Goal: Information Seeking & Learning: Learn about a topic

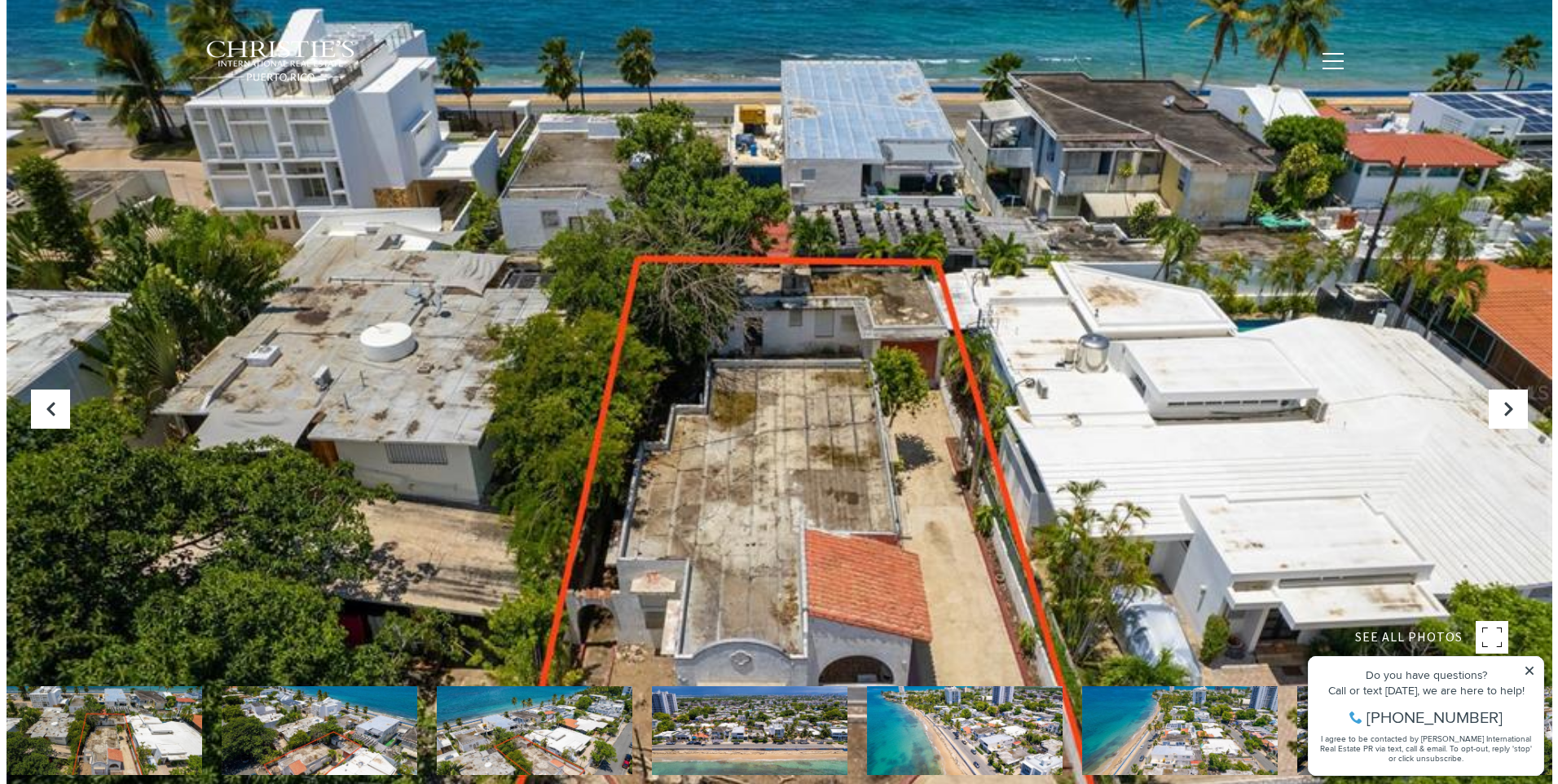
scroll to position [217, 0]
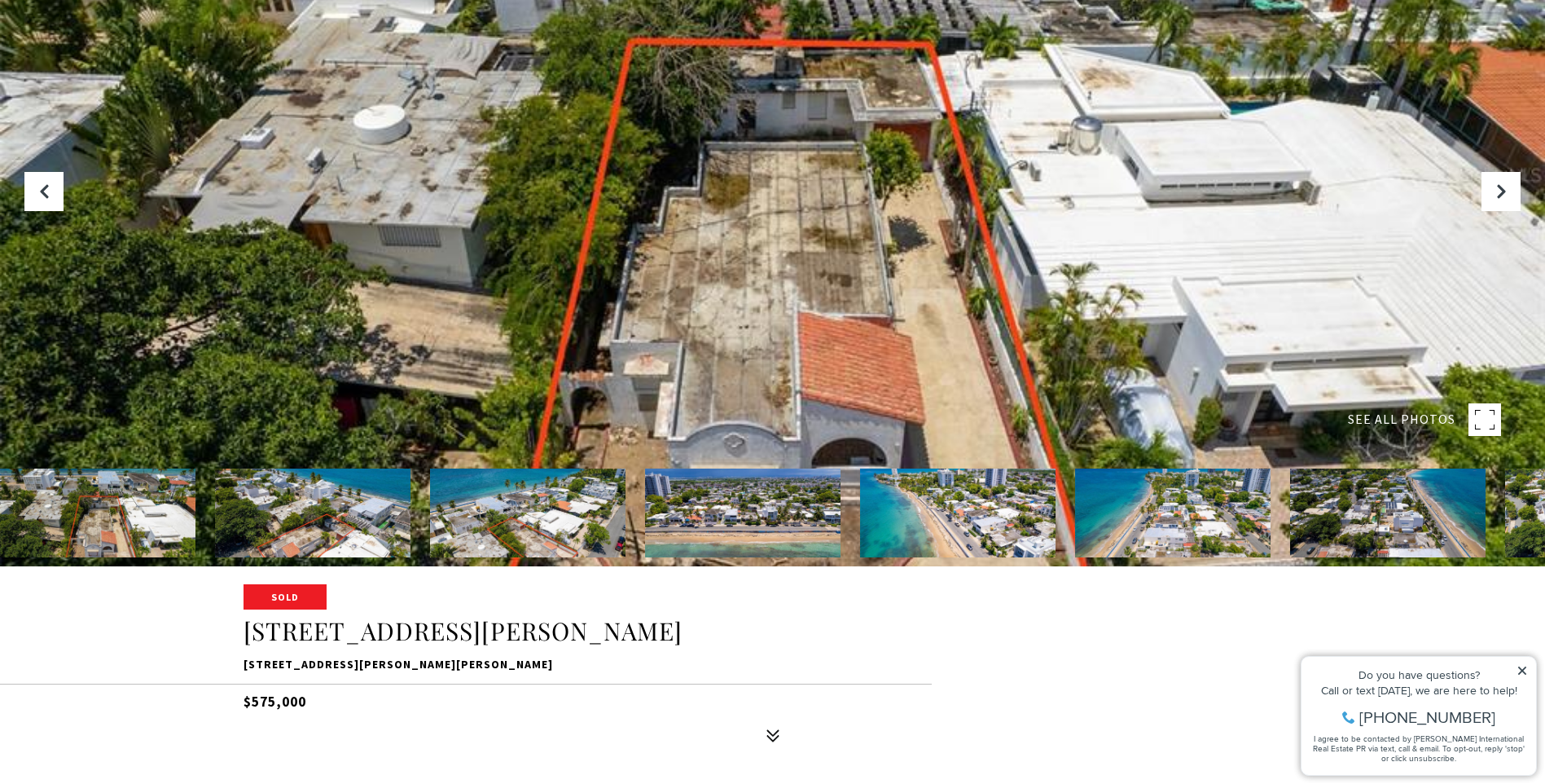
click at [551, 520] on img at bounding box center [527, 513] width 195 height 89
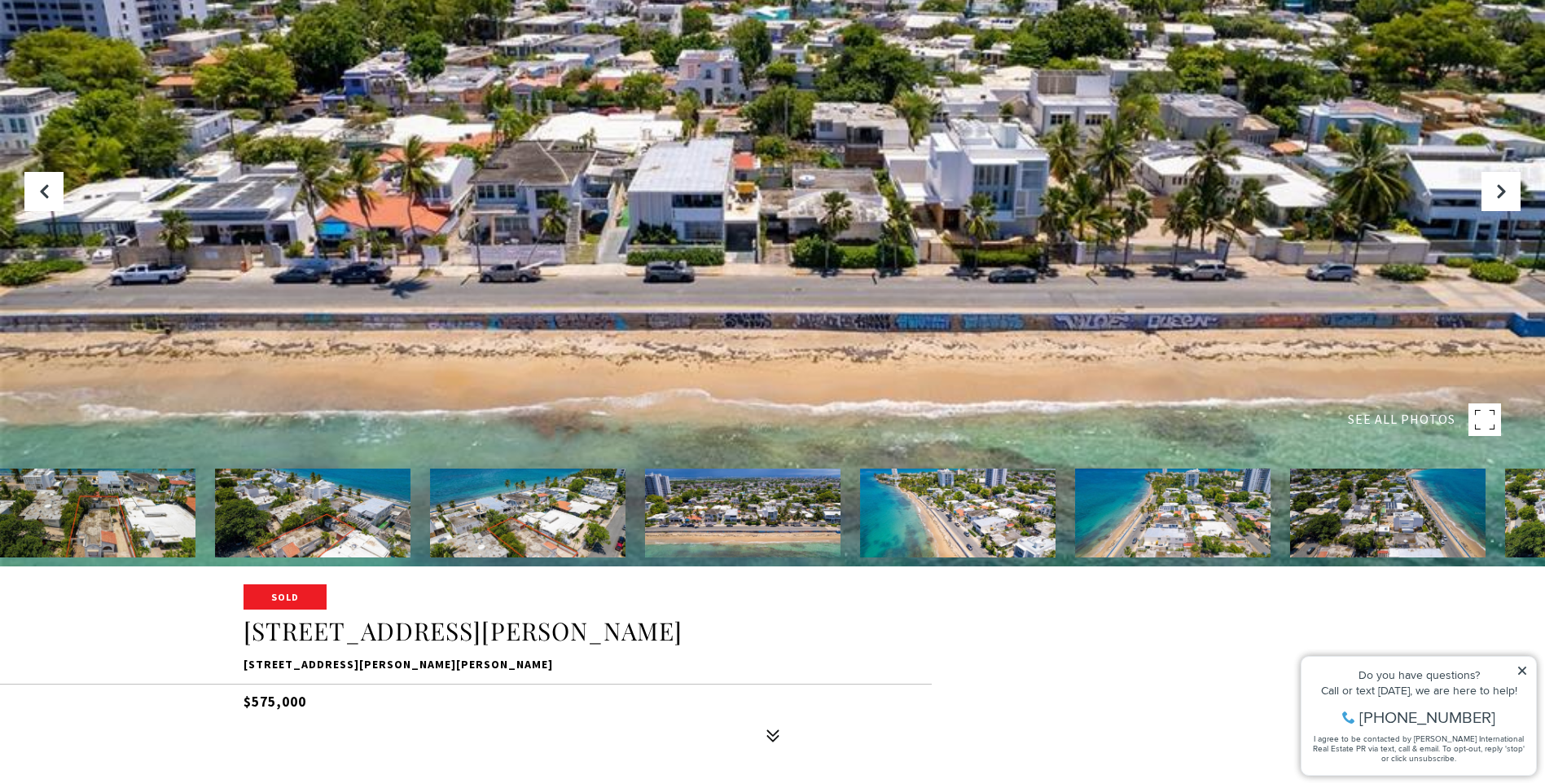
click at [508, 527] on img at bounding box center [527, 513] width 195 height 89
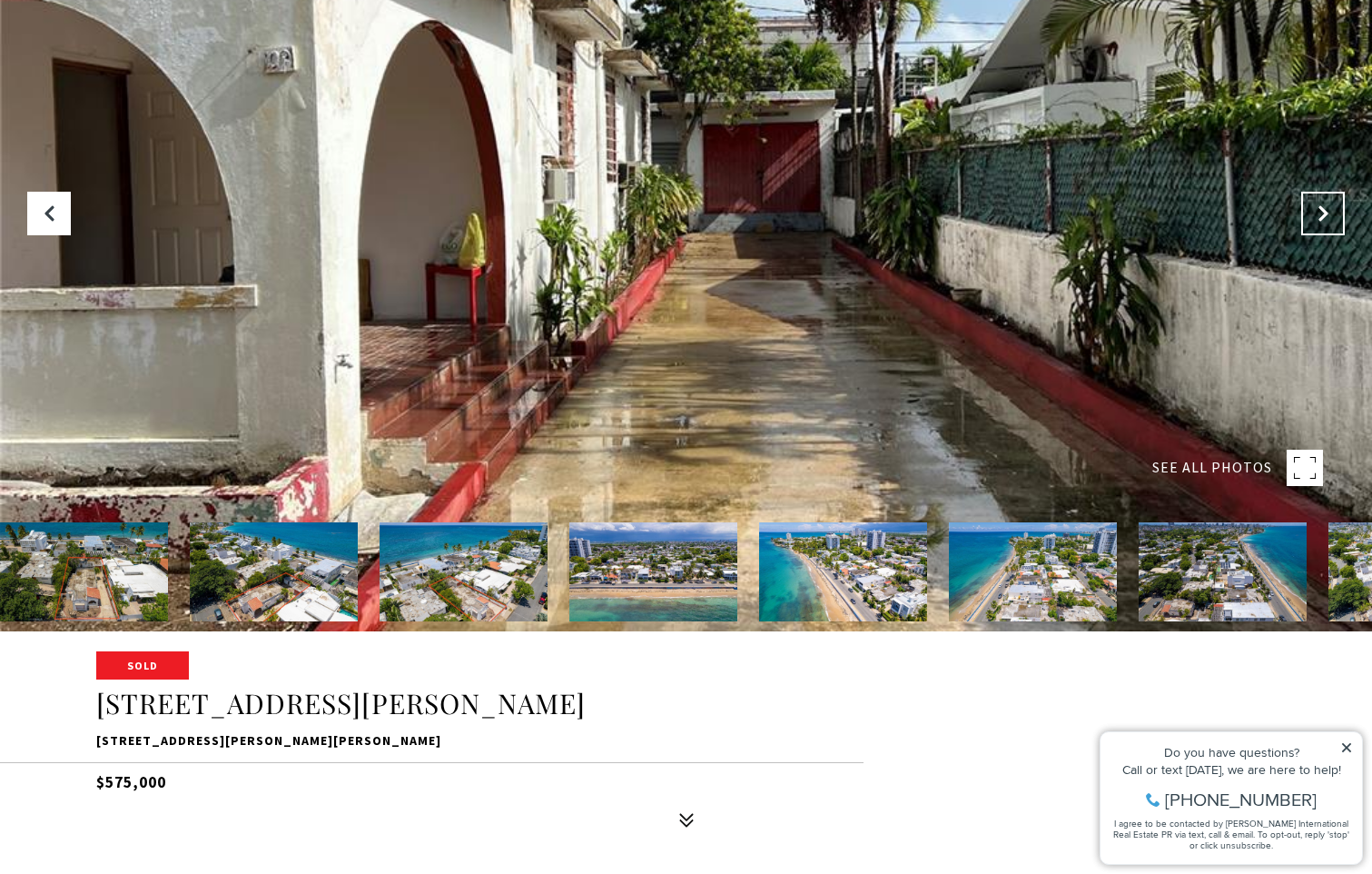
click at [1310, 218] on button "Next Slide" at bounding box center [1322, 214] width 44 height 44
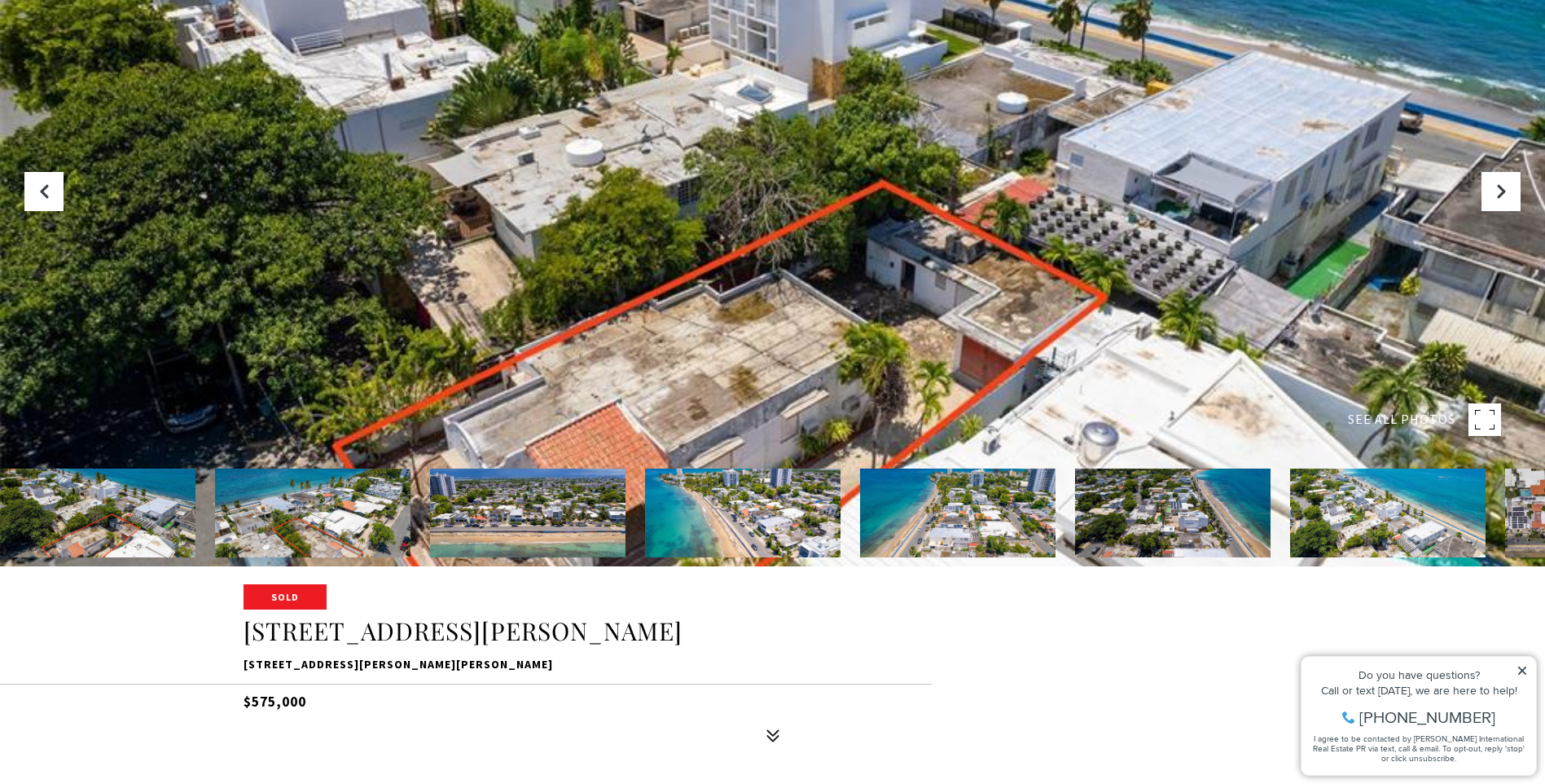
click at [861, 340] on div at bounding box center [772, 175] width 1545 height 784
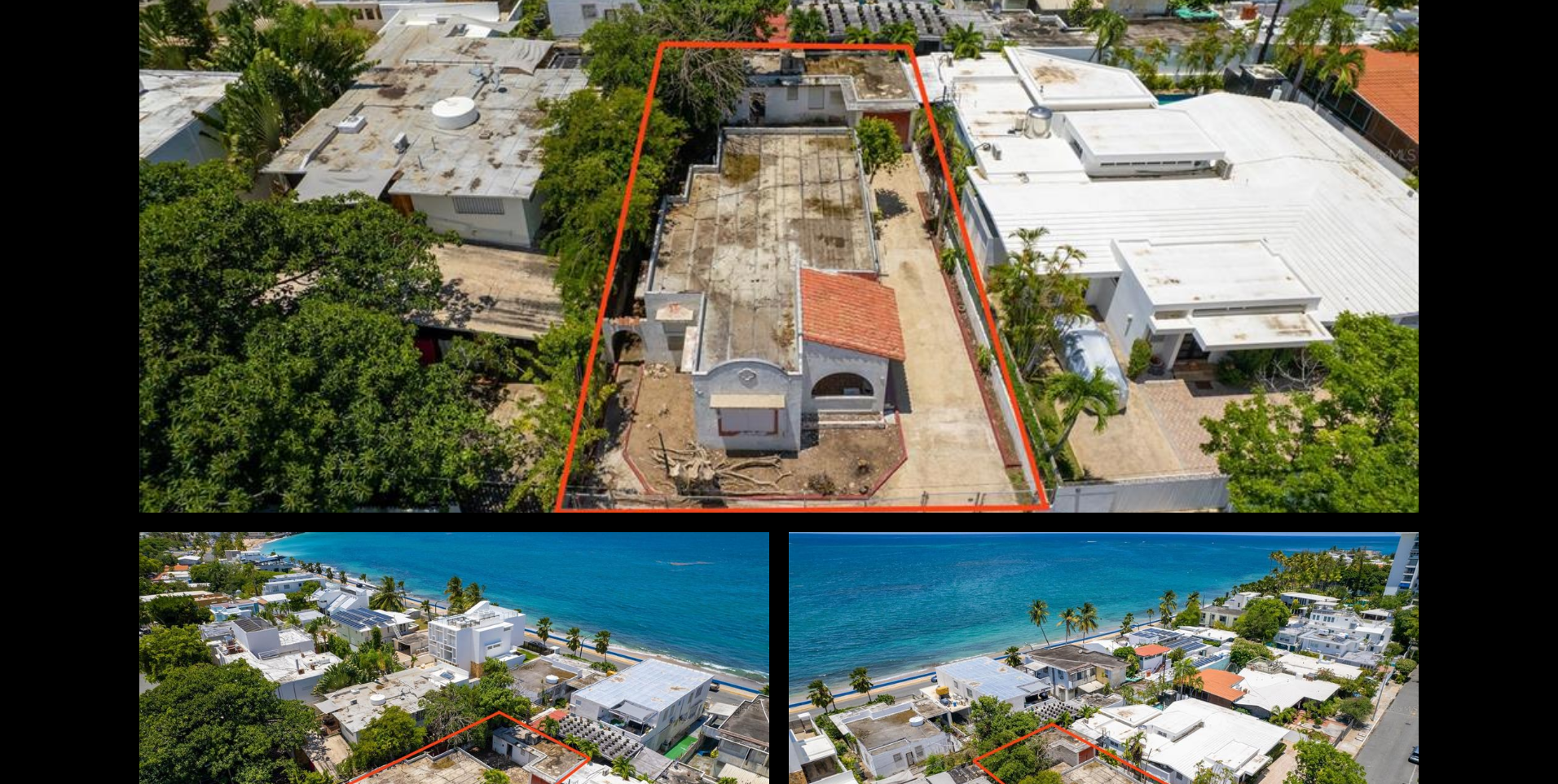
scroll to position [706, 0]
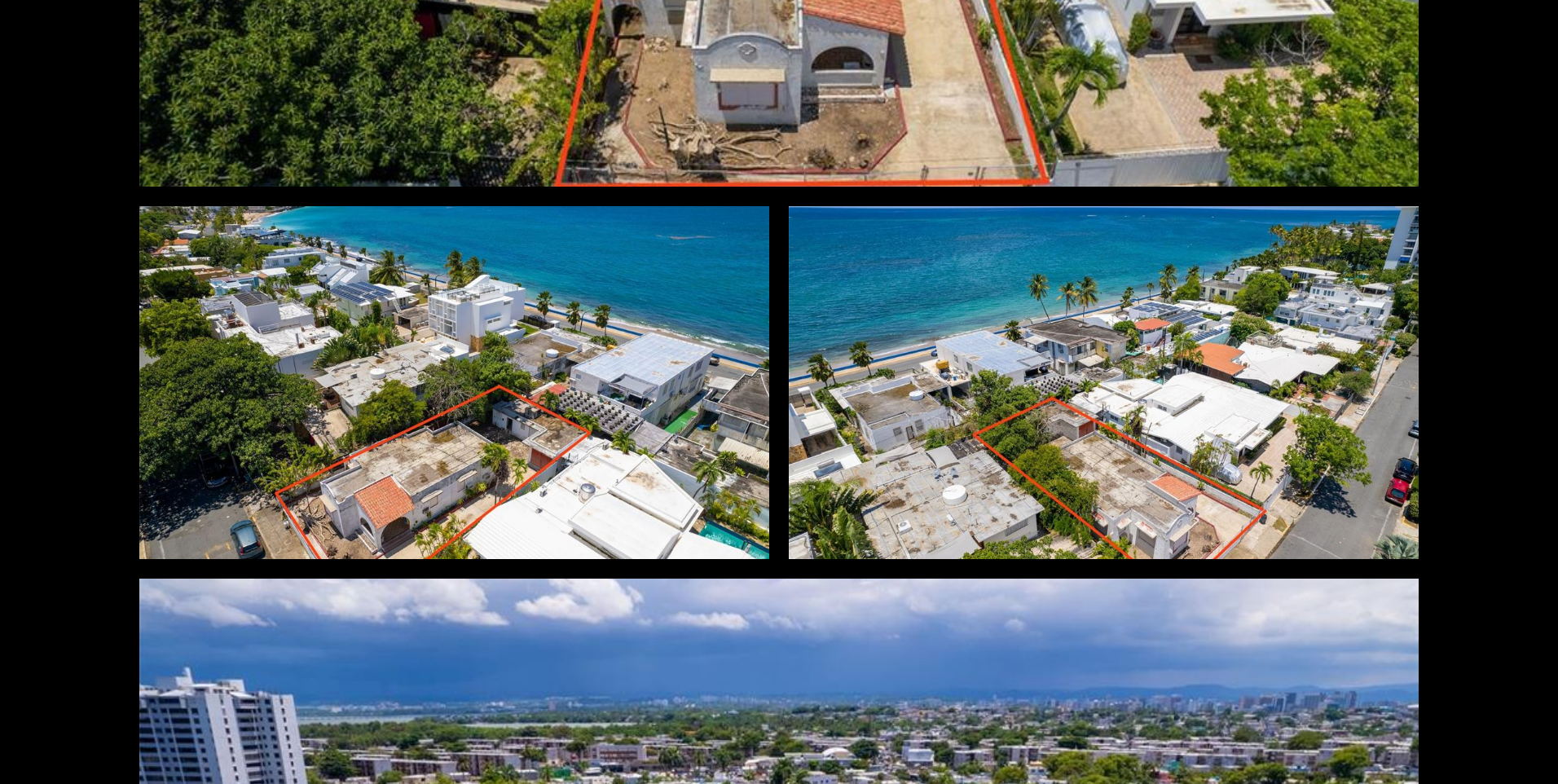
click at [1197, 421] on div at bounding box center [1103, 382] width 630 height 353
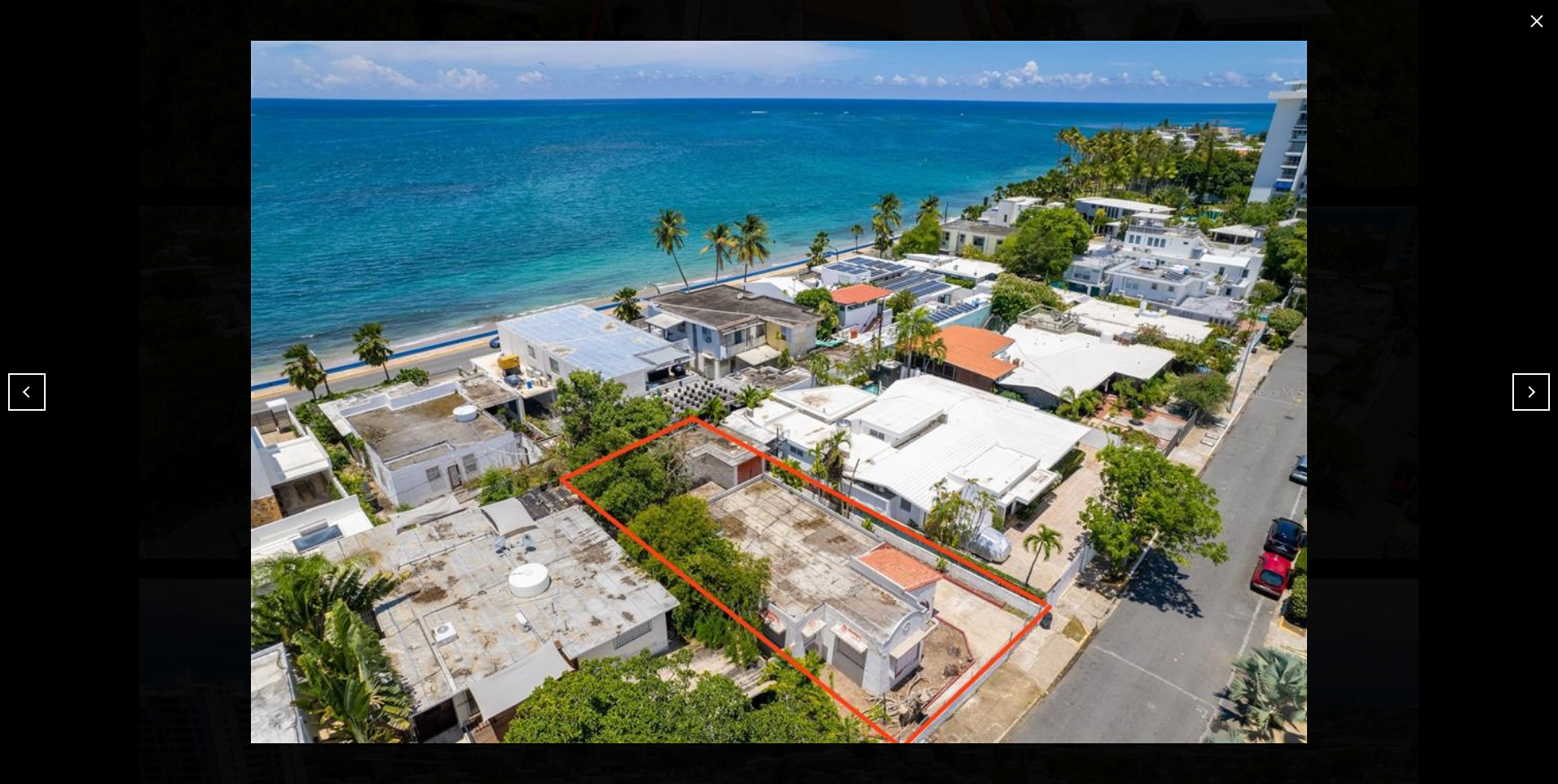
click at [1529, 382] on button "Next" at bounding box center [1531, 392] width 37 height 37
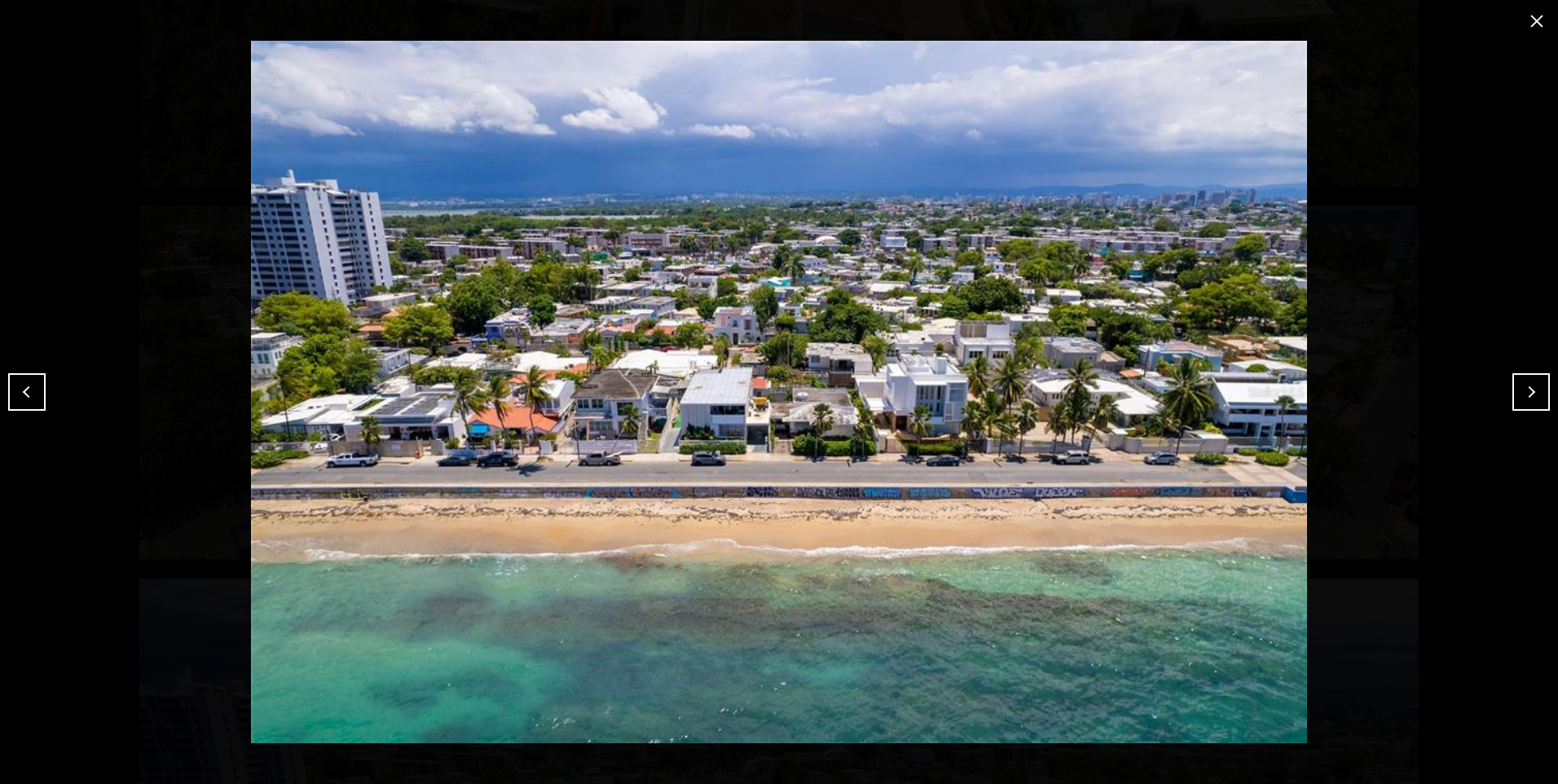
click at [1529, 382] on button "Next" at bounding box center [1531, 392] width 37 height 37
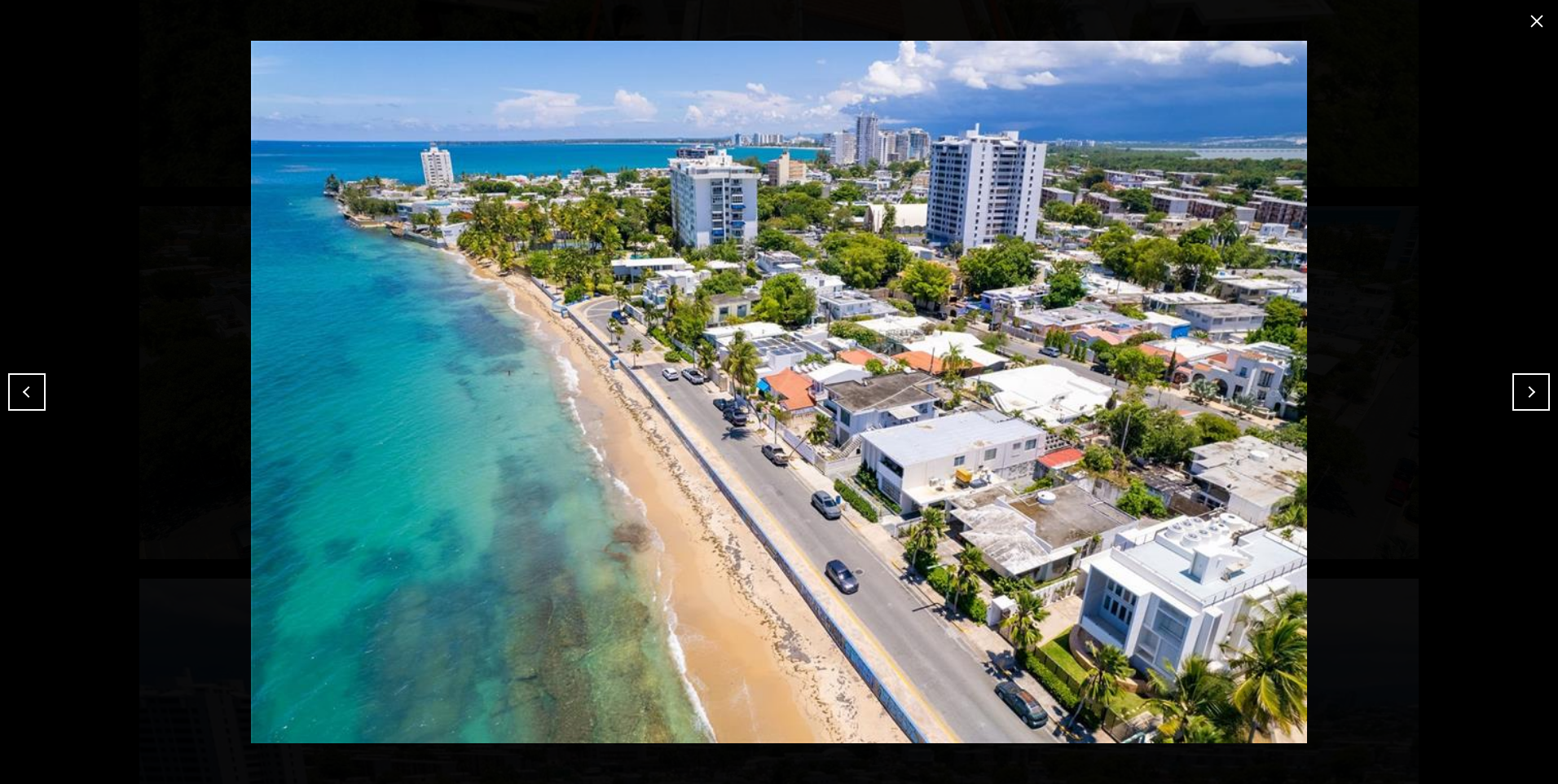
click at [1529, 382] on button "Next" at bounding box center [1531, 392] width 37 height 37
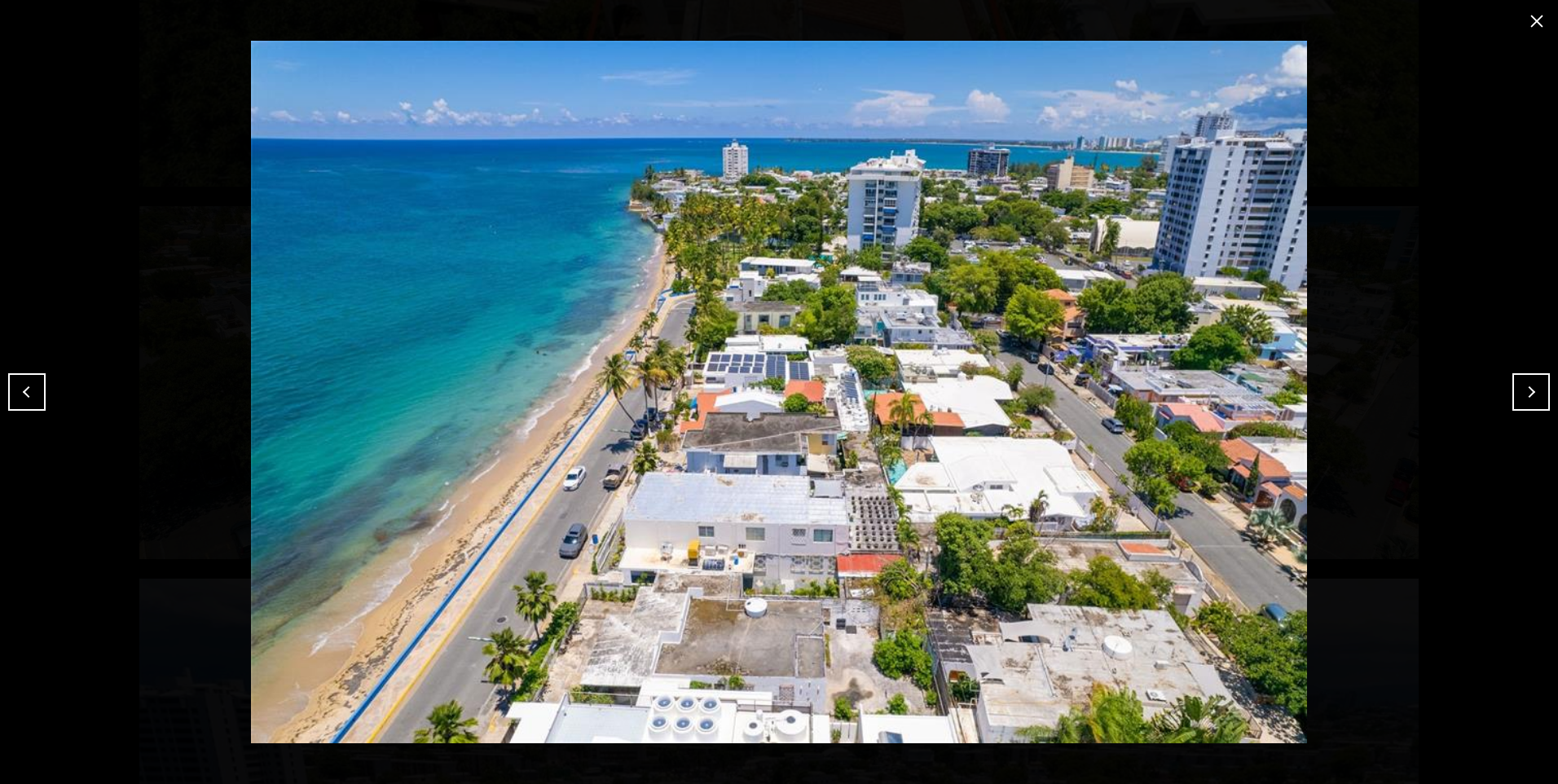
click at [1529, 382] on button "Next" at bounding box center [1531, 392] width 37 height 37
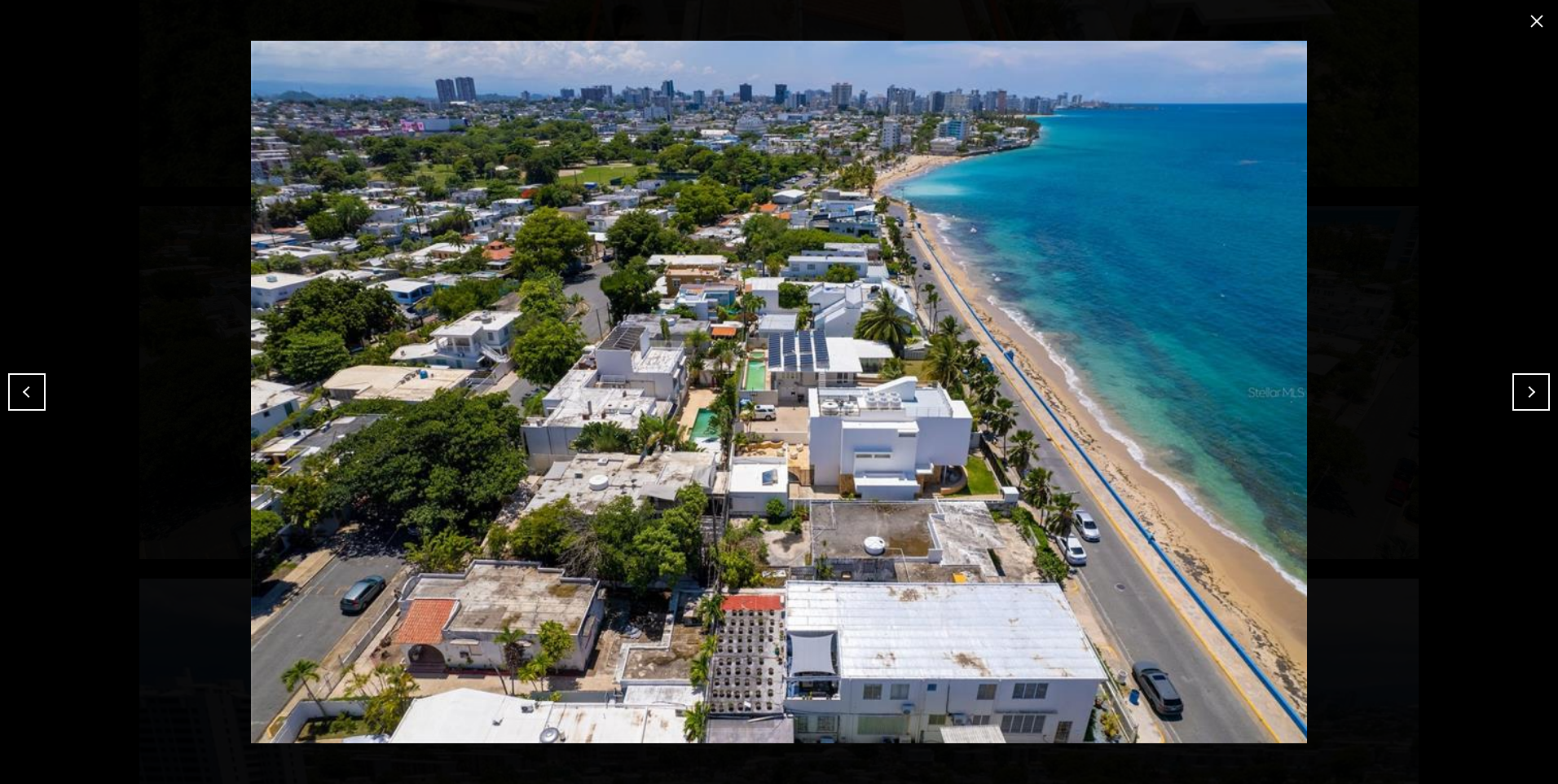
click at [20, 393] on button "Previous" at bounding box center [27, 392] width 37 height 37
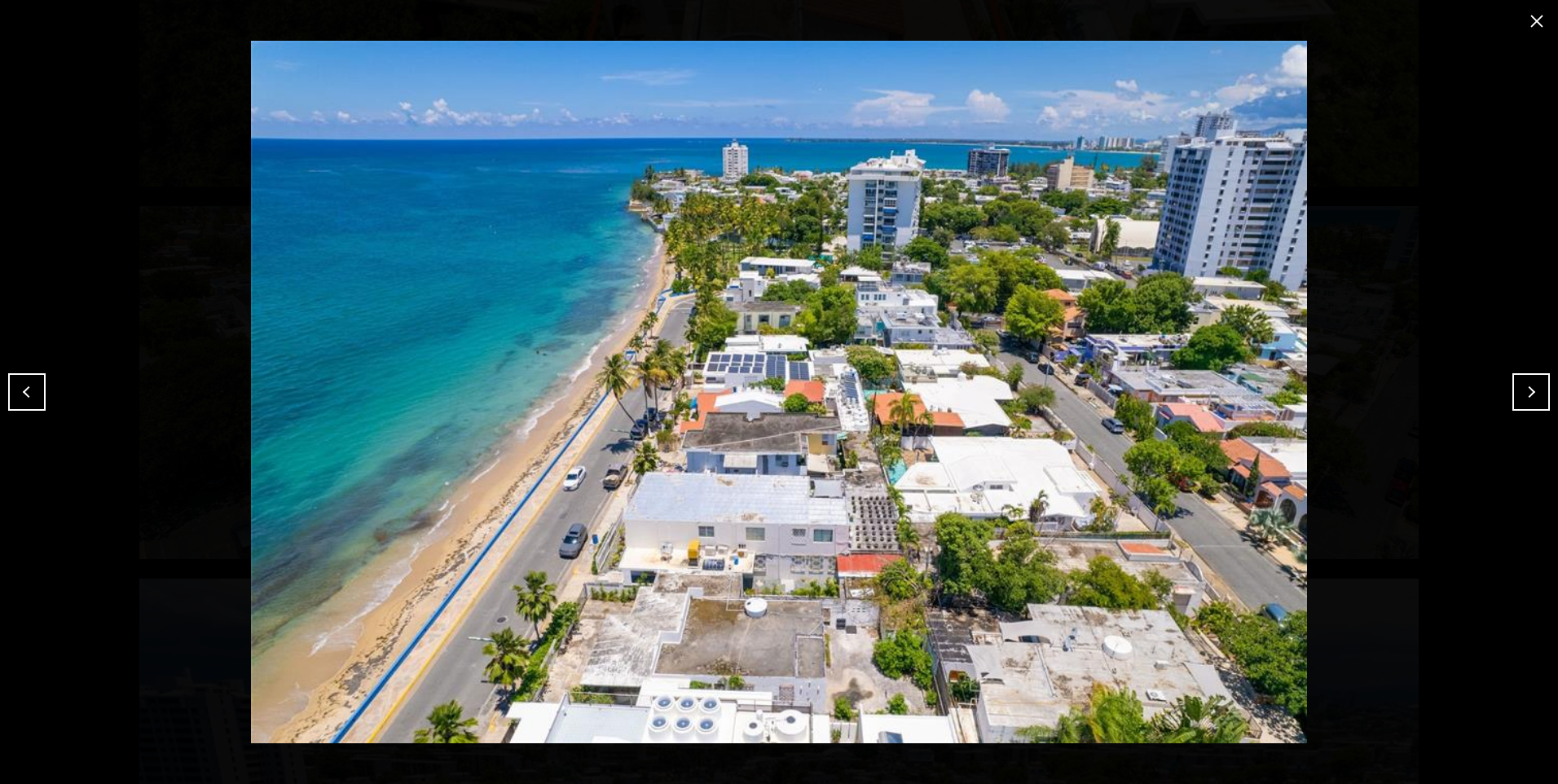
click at [1539, 380] on button "Next" at bounding box center [1531, 392] width 37 height 37
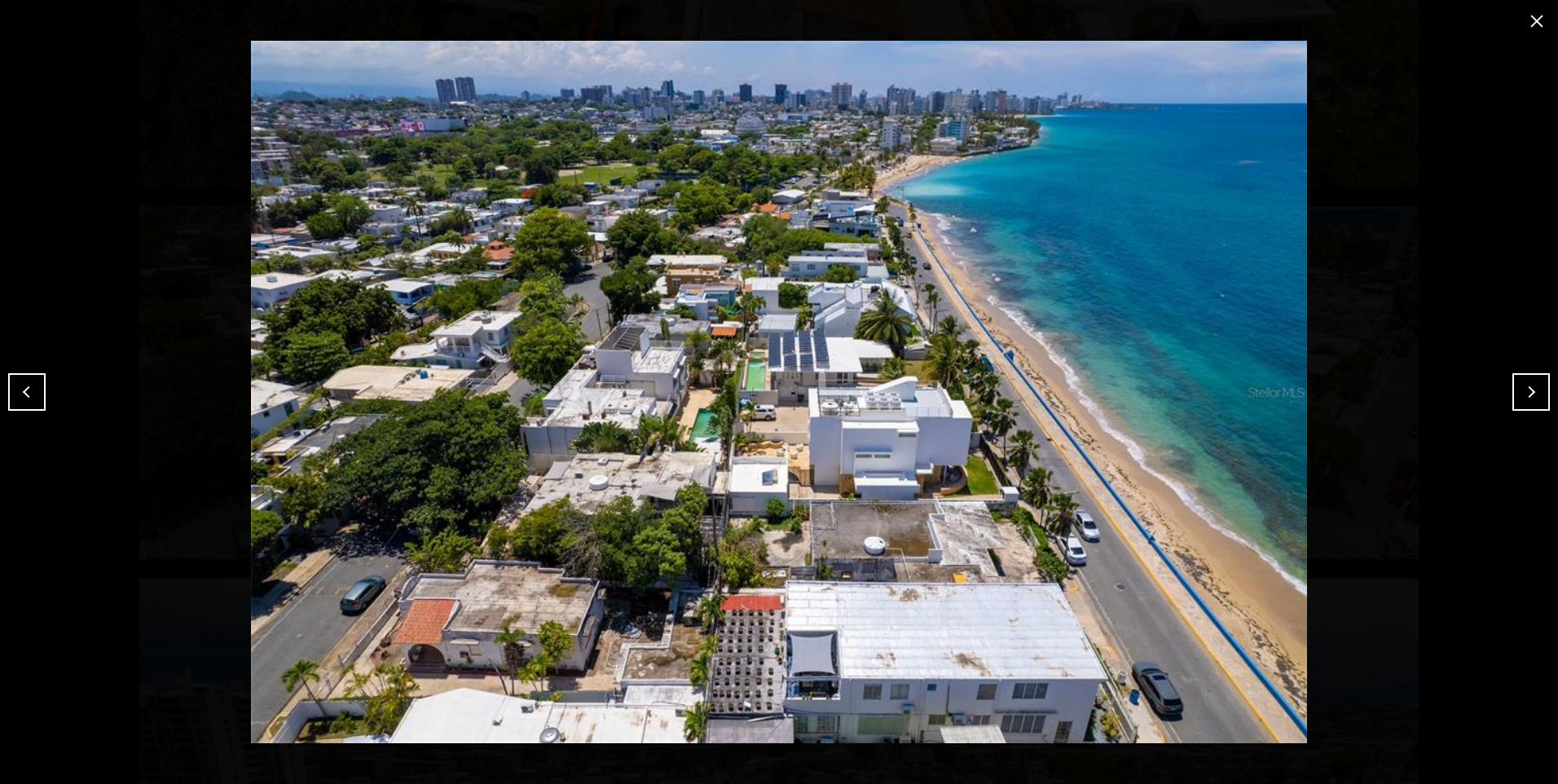
click at [1539, 380] on button "Next" at bounding box center [1531, 392] width 37 height 37
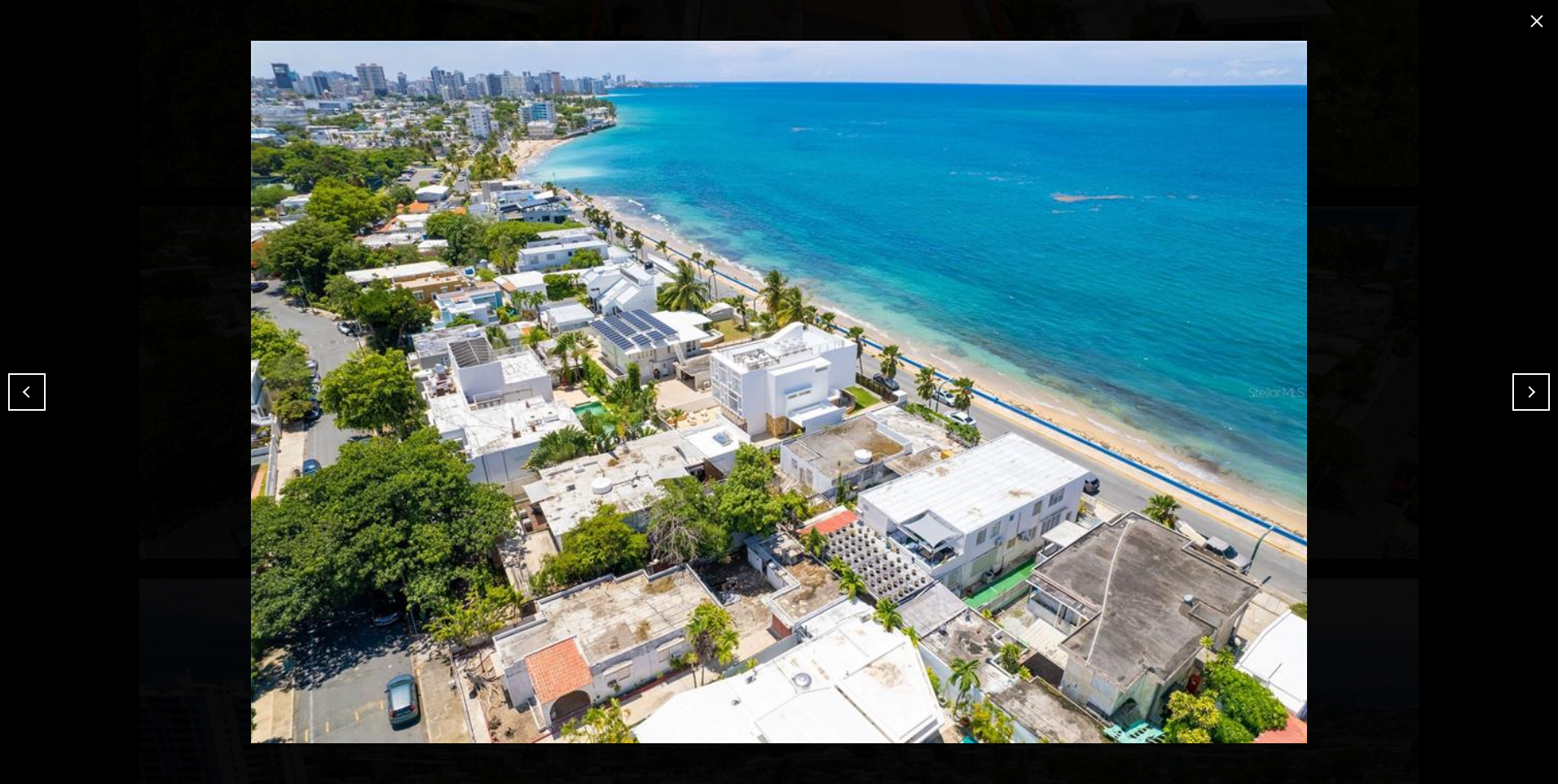
click at [1539, 380] on button "Next" at bounding box center [1531, 392] width 37 height 37
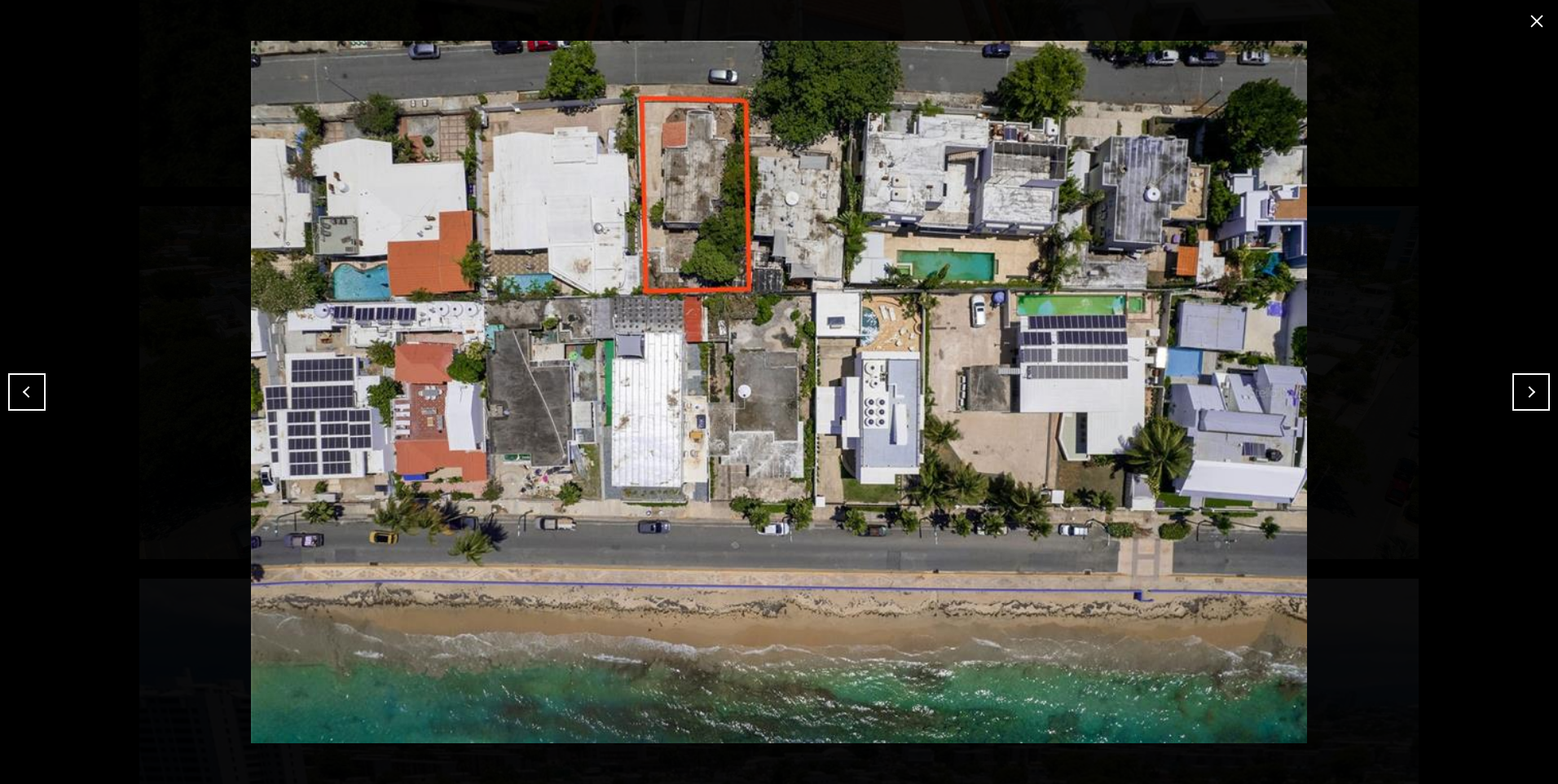
click at [1539, 380] on button "Next" at bounding box center [1531, 392] width 37 height 37
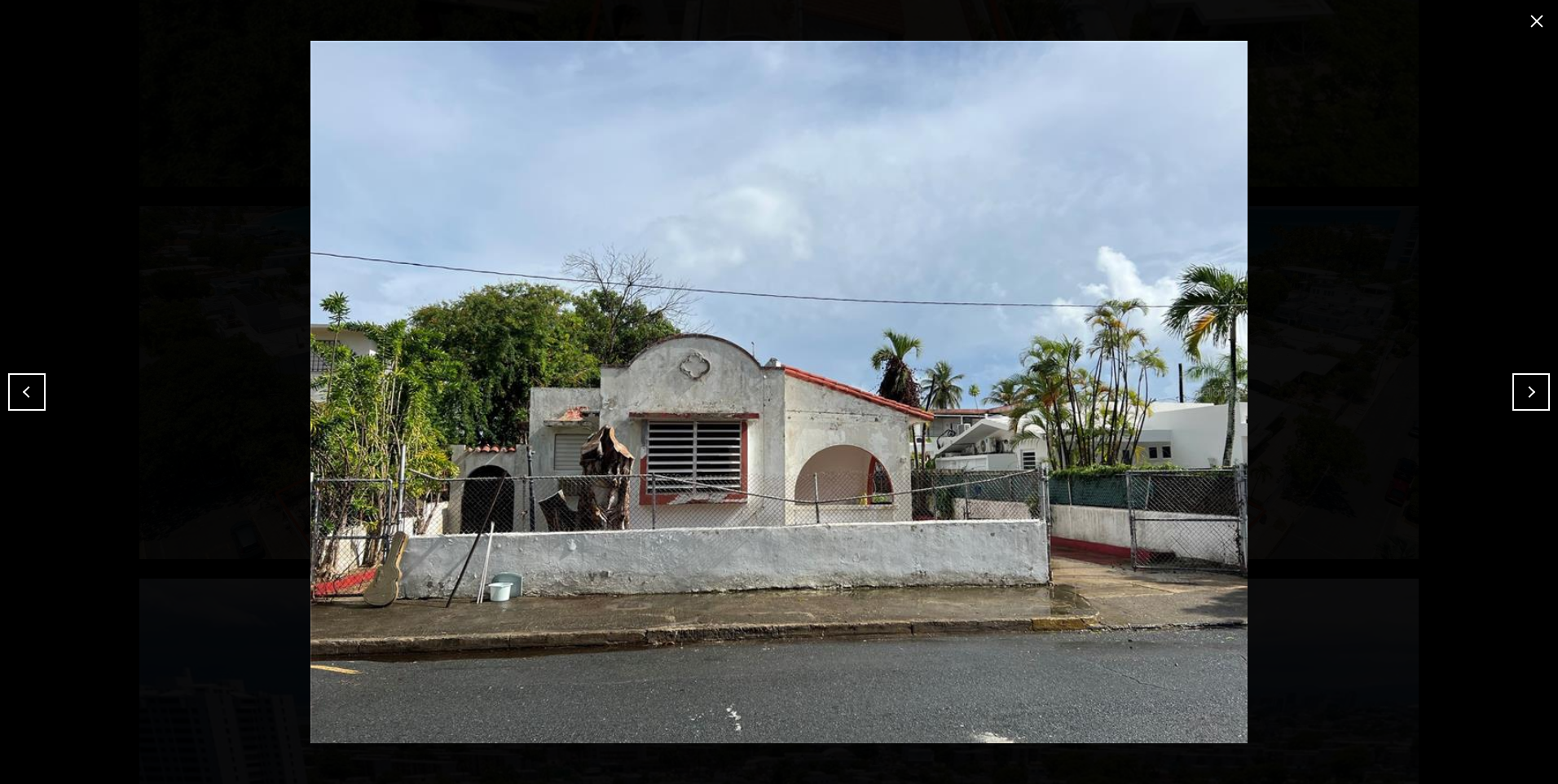
click at [1055, 459] on img at bounding box center [779, 392] width 1477 height 702
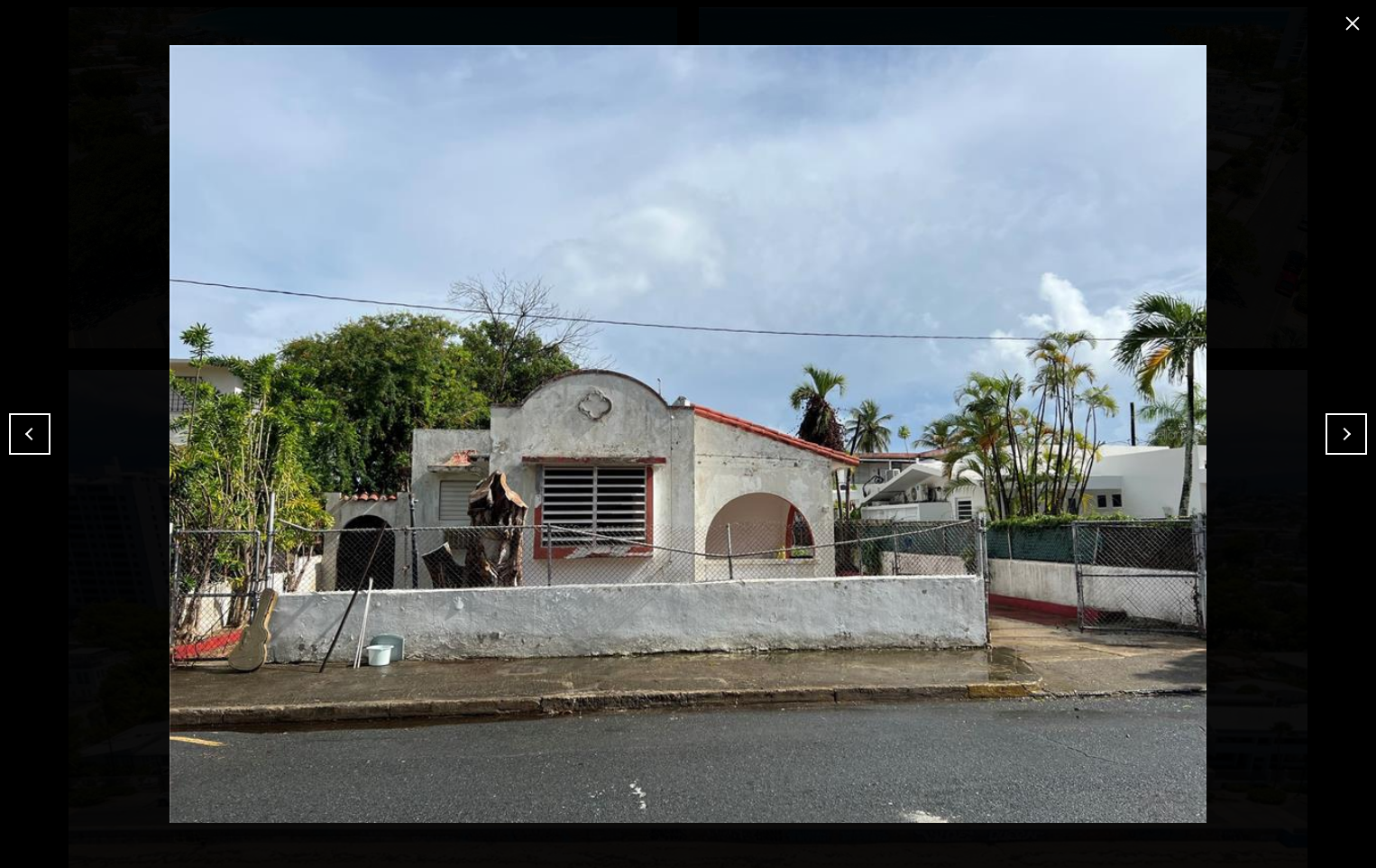
click at [1332, 432] on button "Next" at bounding box center [1346, 434] width 41 height 41
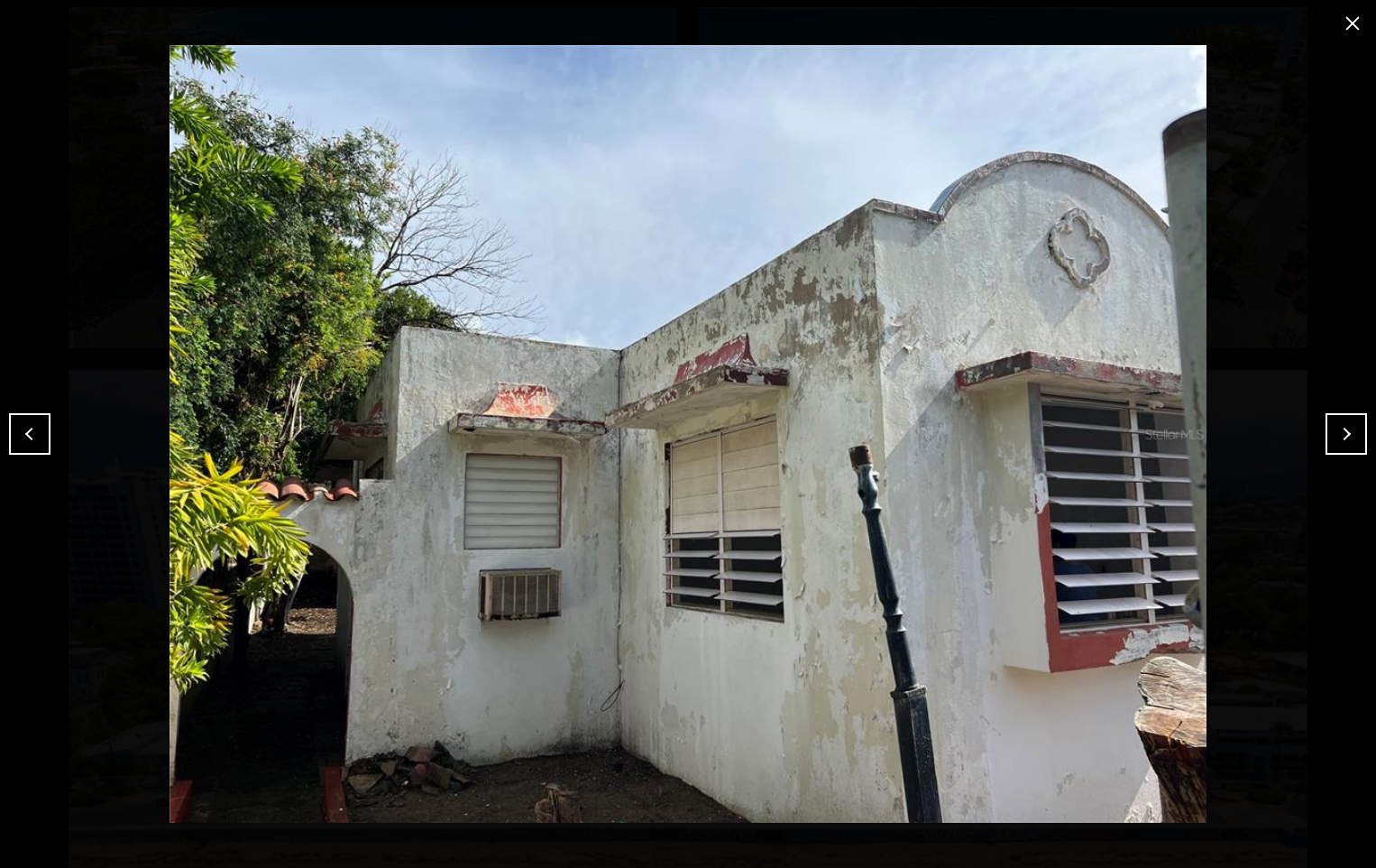
click at [1332, 432] on button "Next" at bounding box center [1346, 434] width 41 height 41
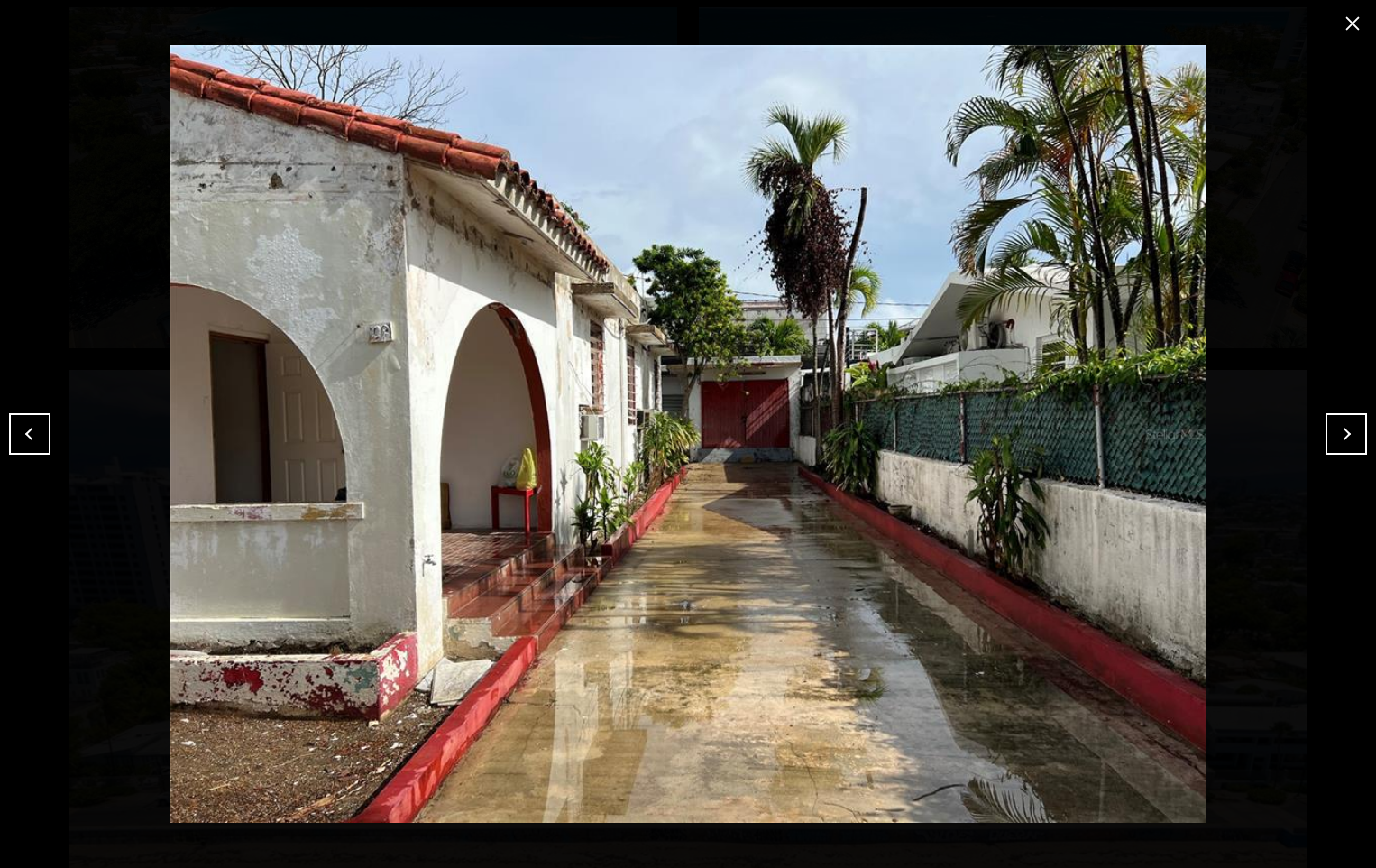
click at [1343, 433] on button "Next" at bounding box center [1346, 434] width 41 height 41
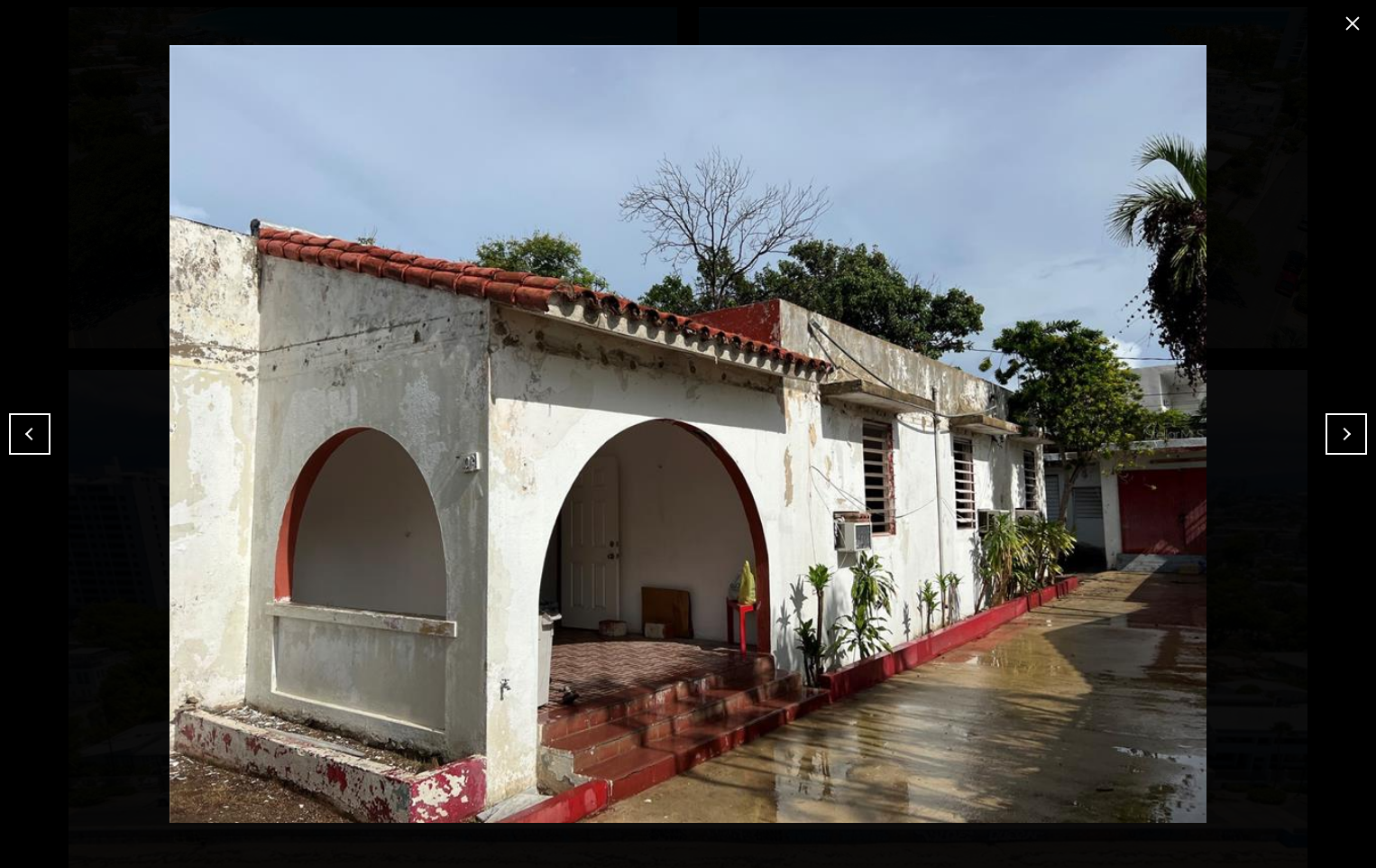
click at [1343, 433] on button "Next" at bounding box center [1346, 434] width 41 height 41
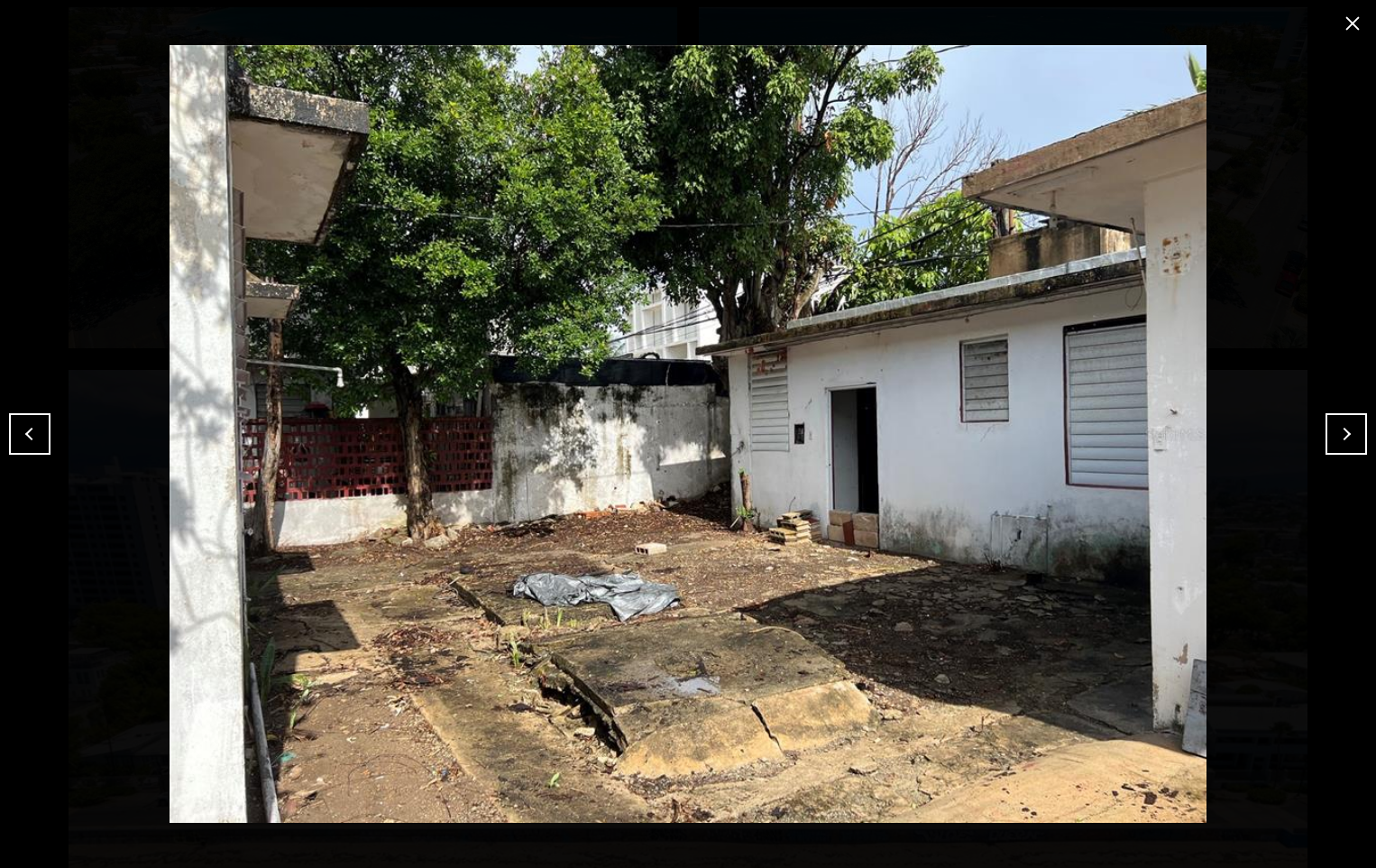
click at [1343, 433] on button "Next" at bounding box center [1346, 434] width 41 height 41
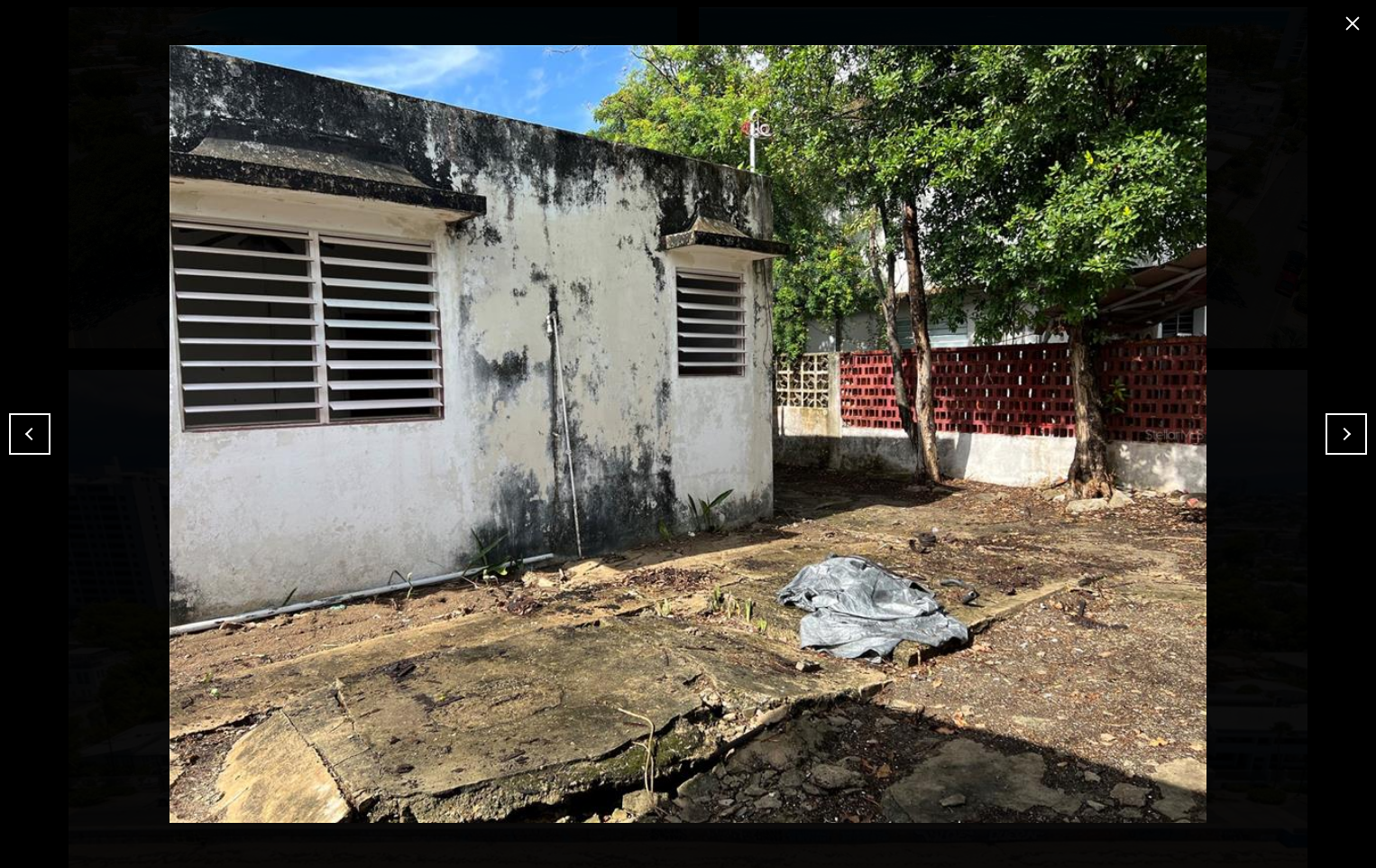
click at [1343, 433] on button "Next" at bounding box center [1346, 434] width 41 height 41
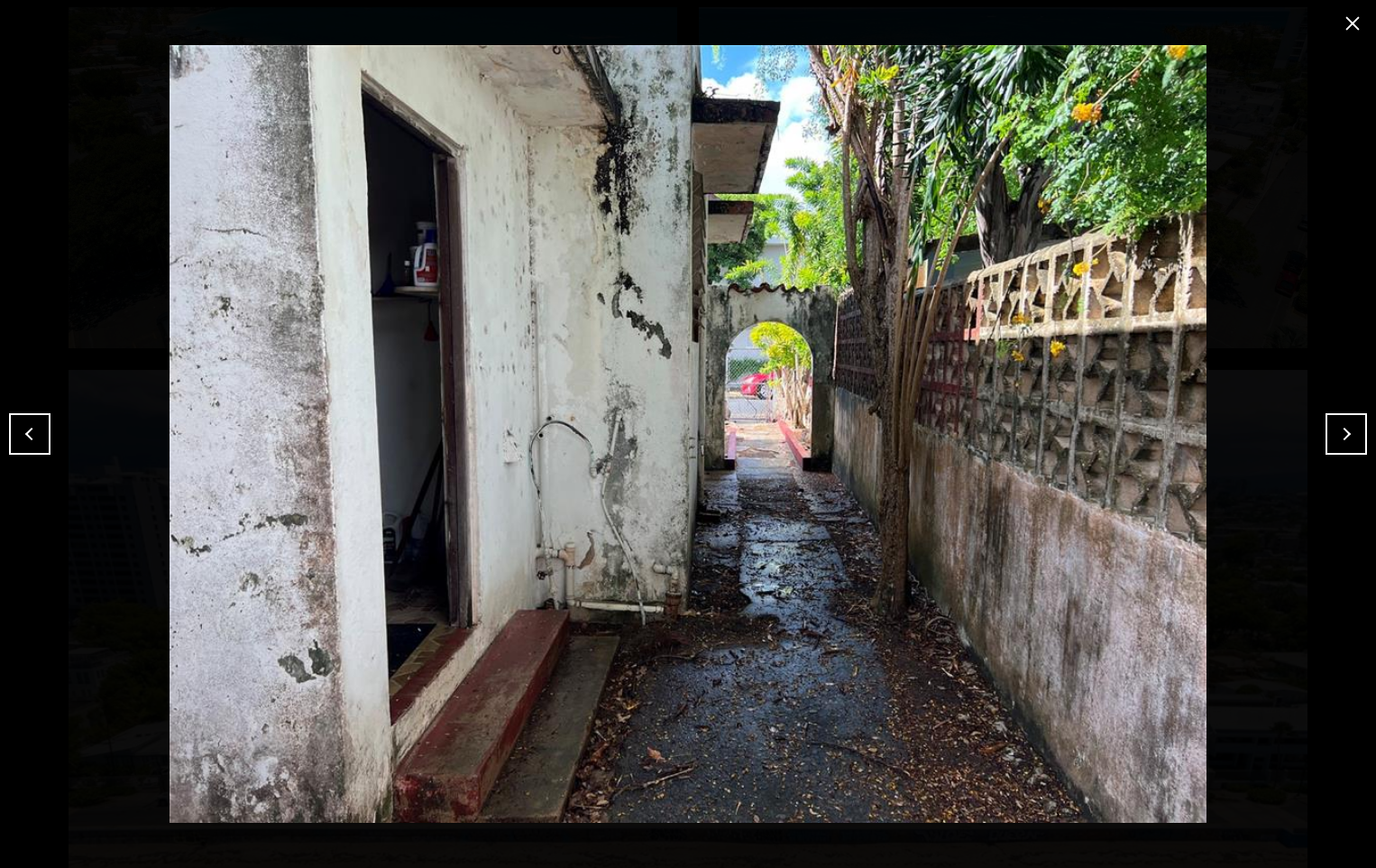
click at [1343, 433] on button "Next" at bounding box center [1346, 434] width 41 height 41
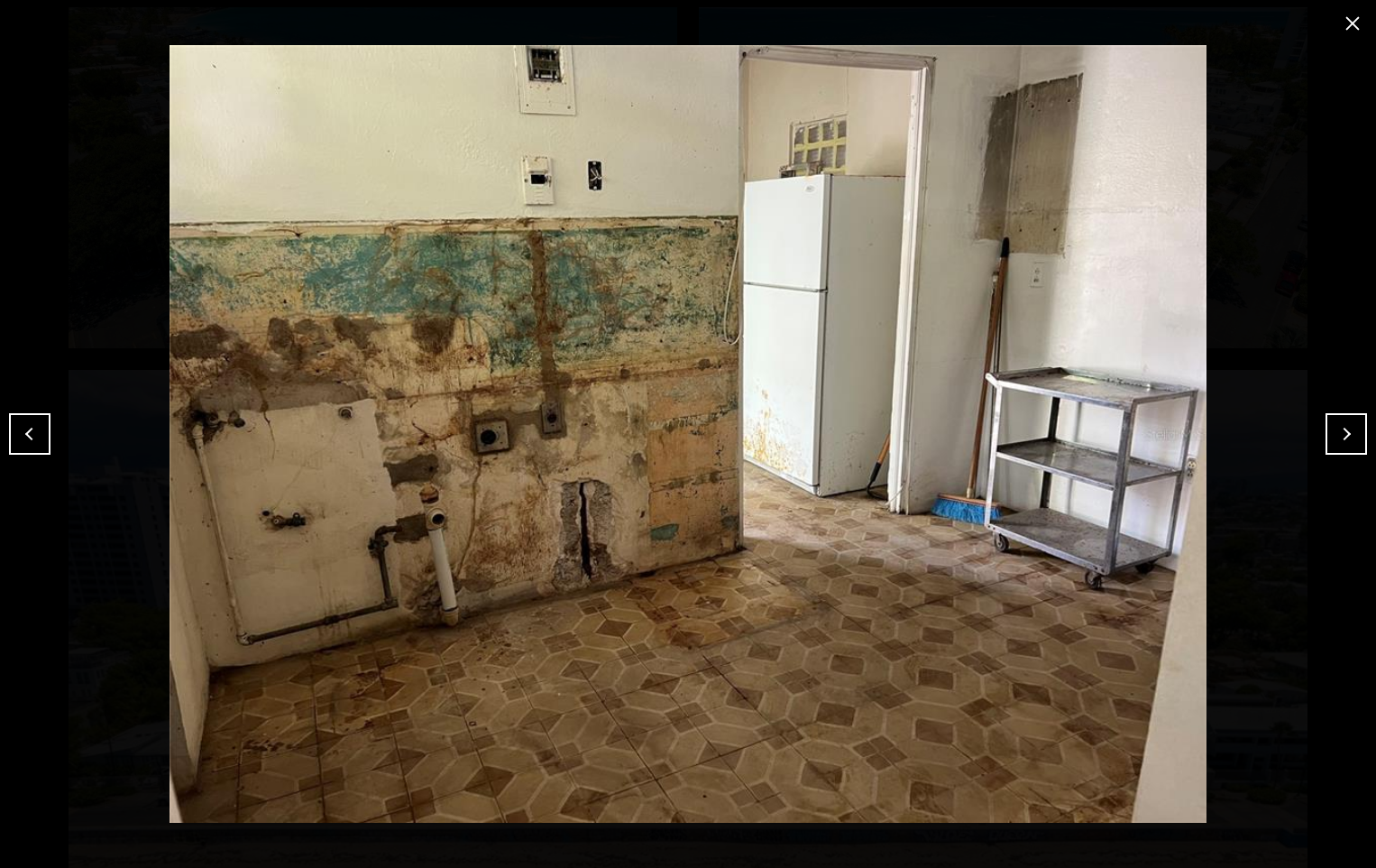
click at [37, 438] on button "Previous" at bounding box center [30, 434] width 41 height 41
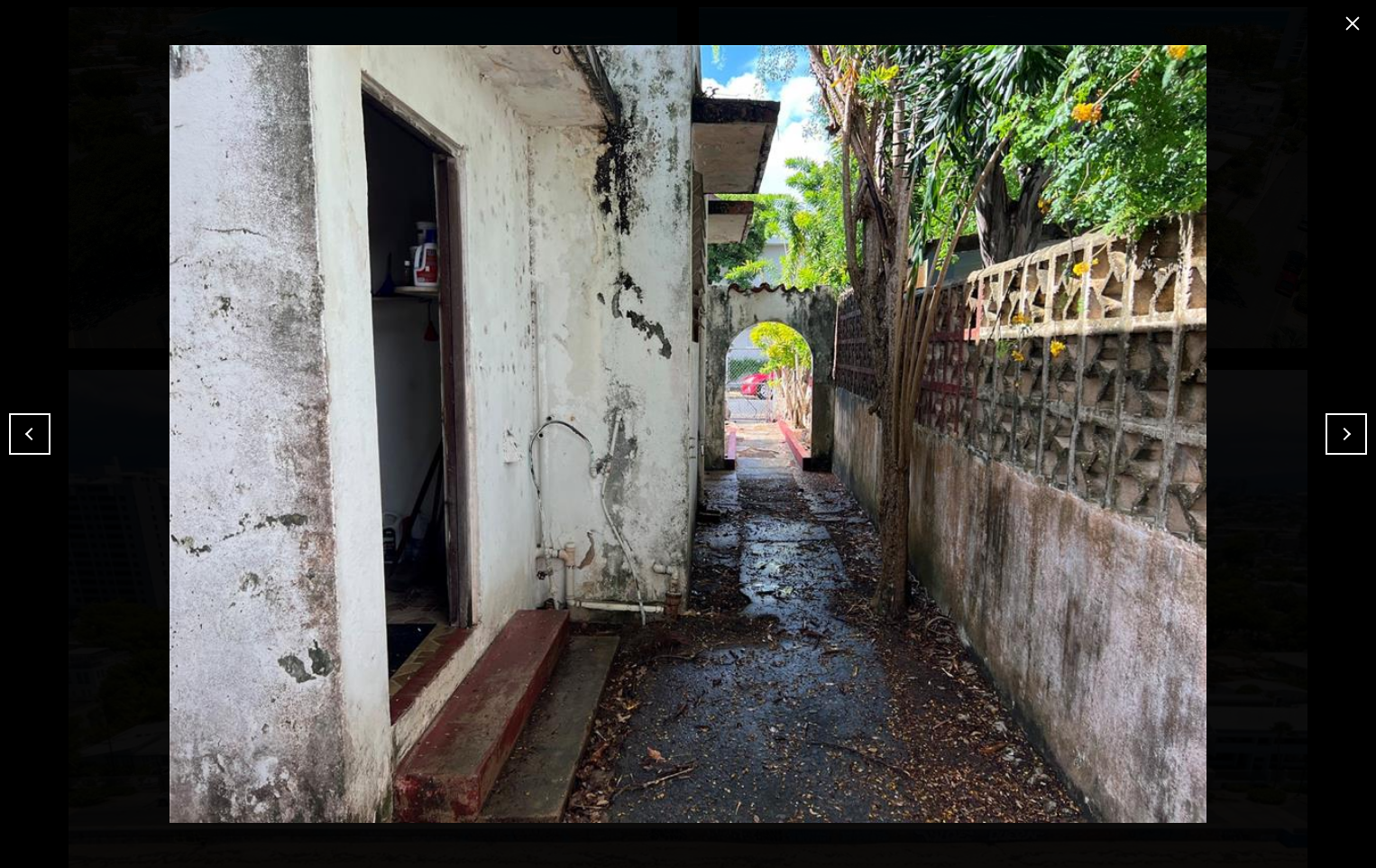
click at [1335, 435] on button "Next" at bounding box center [1346, 434] width 41 height 41
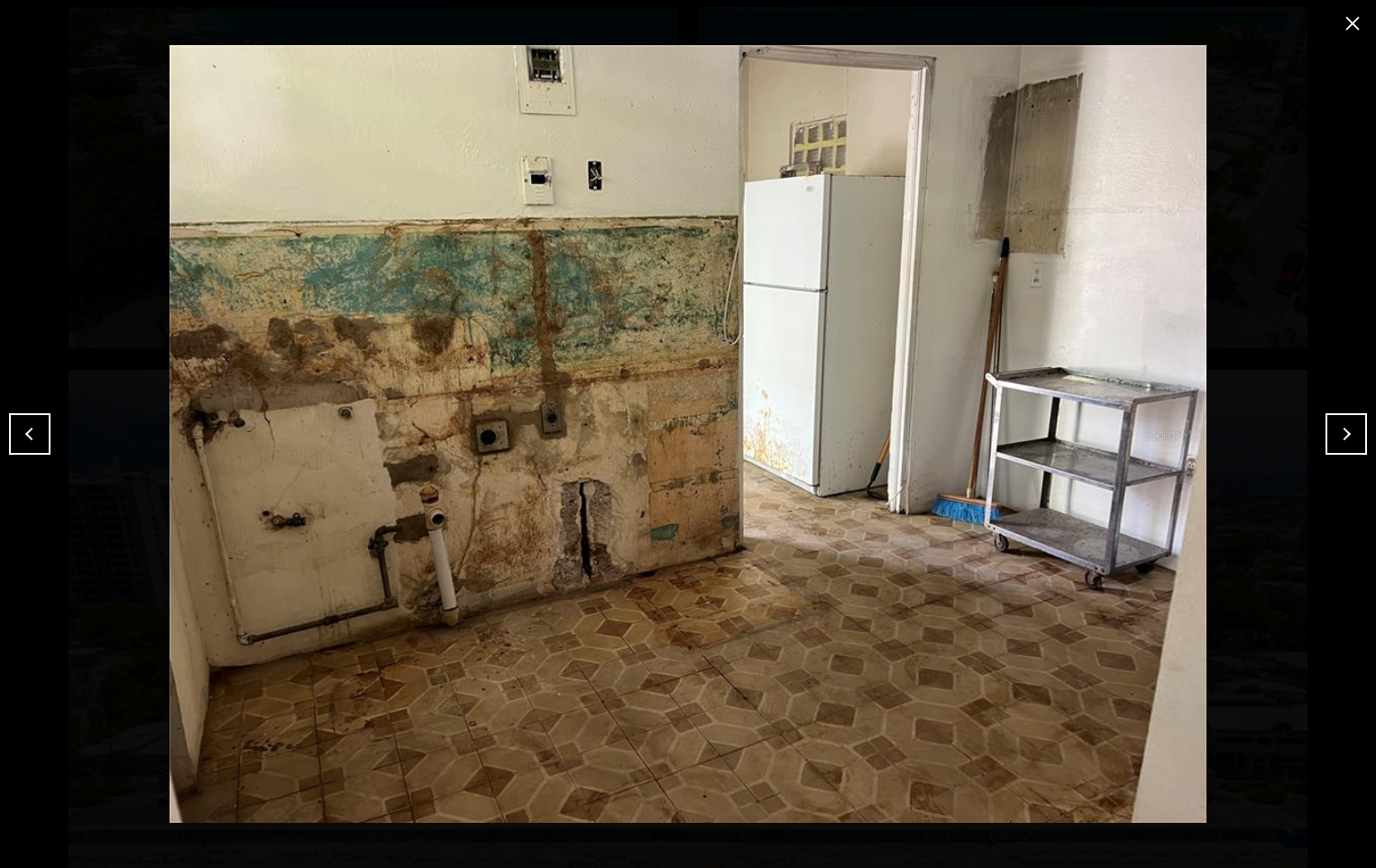
click at [1335, 435] on button "Next" at bounding box center [1346, 434] width 41 height 41
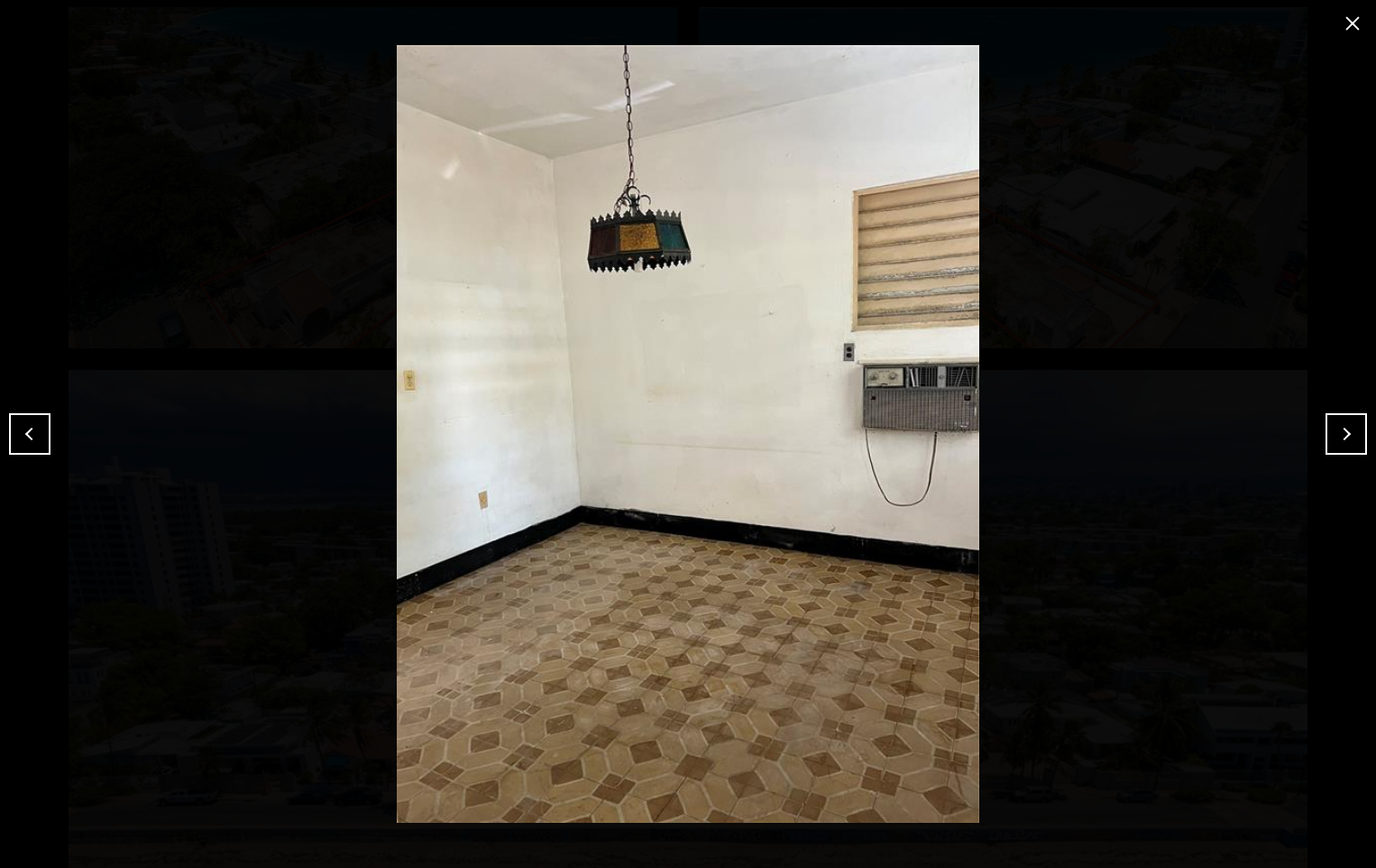
click at [1335, 435] on button "Next" at bounding box center [1346, 434] width 41 height 41
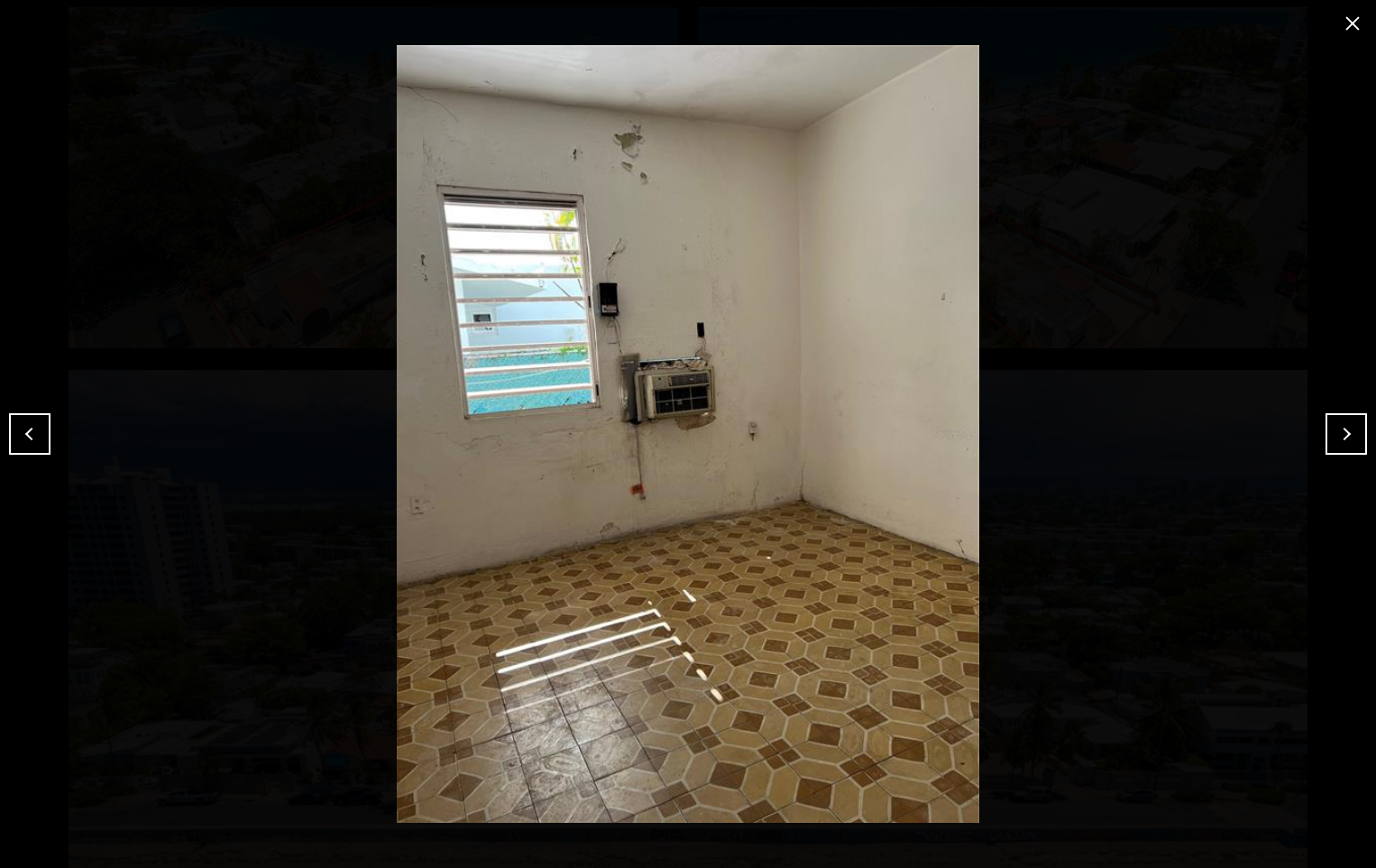
click at [1335, 435] on button "Next" at bounding box center [1346, 434] width 41 height 41
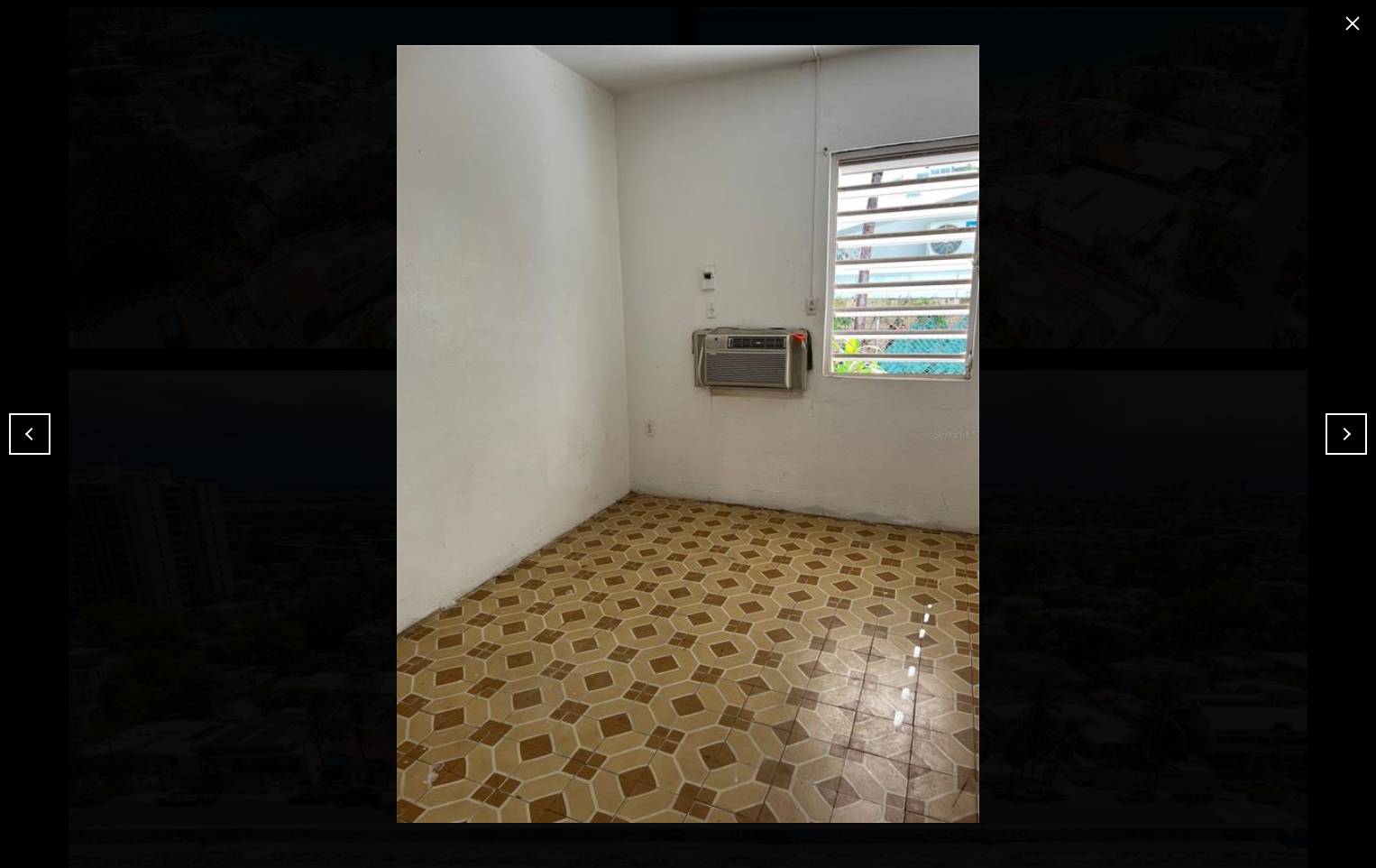
click at [1335, 435] on button "Next" at bounding box center [1346, 434] width 41 height 41
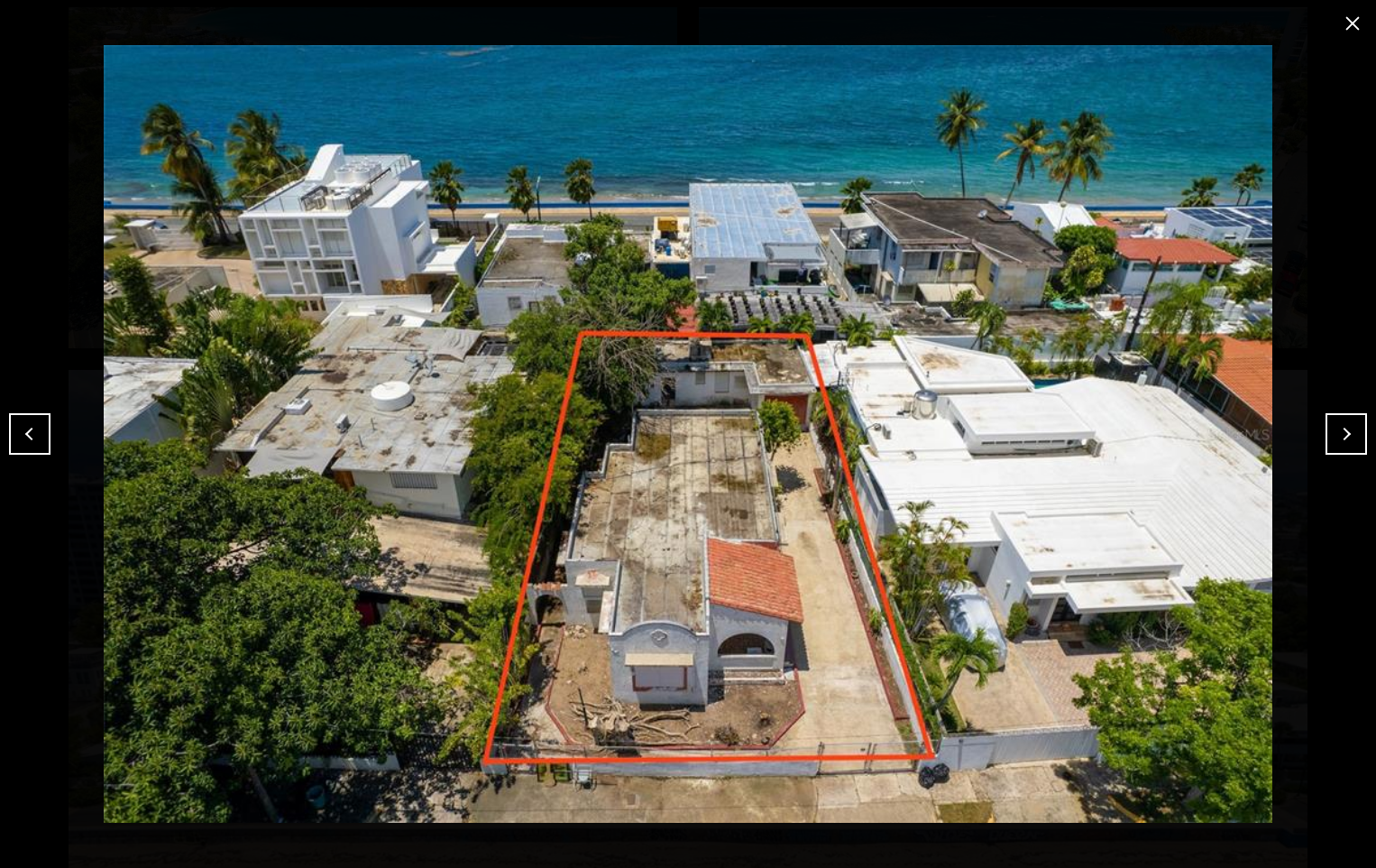
click at [1335, 435] on button "Next" at bounding box center [1346, 434] width 41 height 41
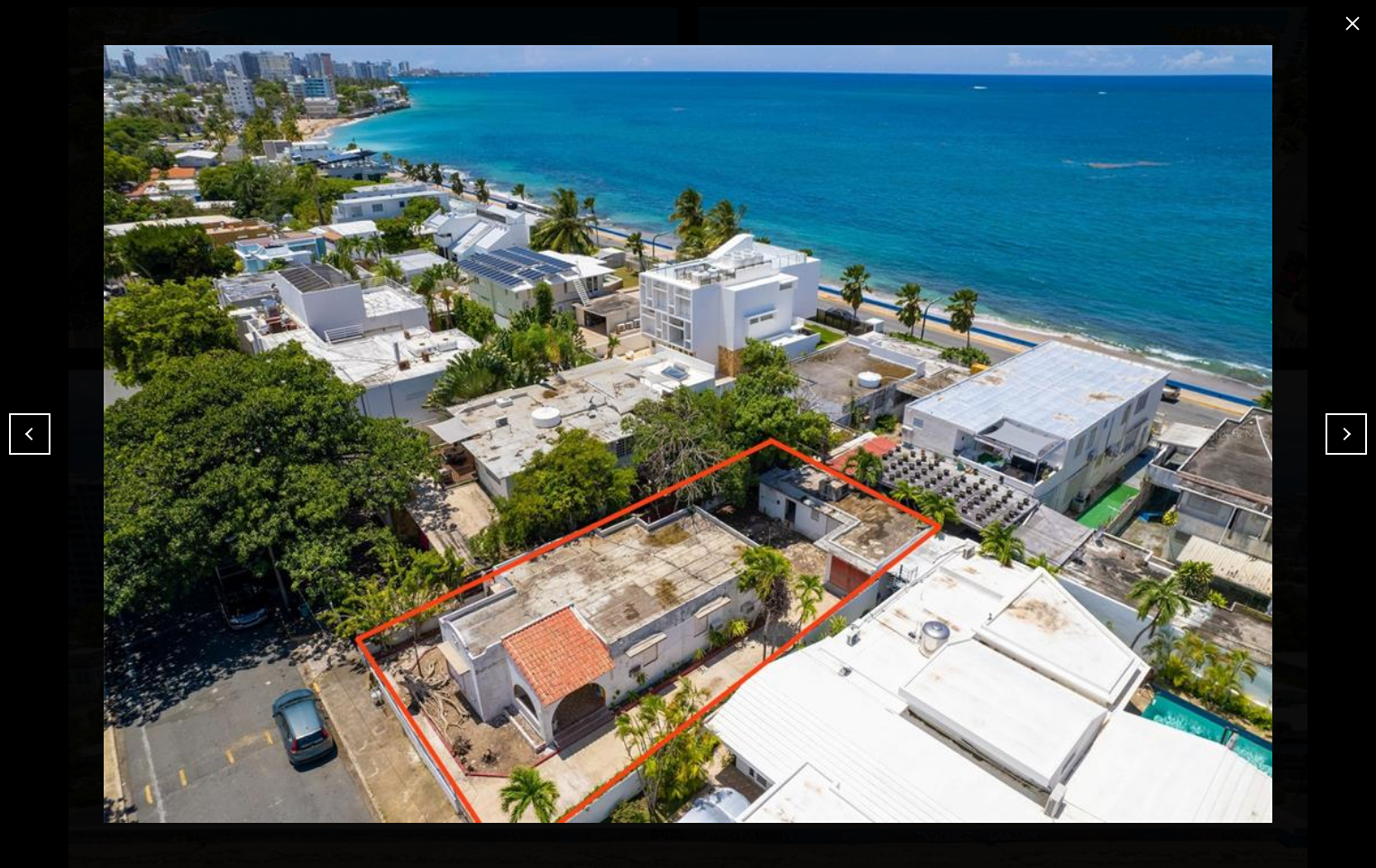
click at [1335, 435] on button "Next" at bounding box center [1346, 434] width 41 height 41
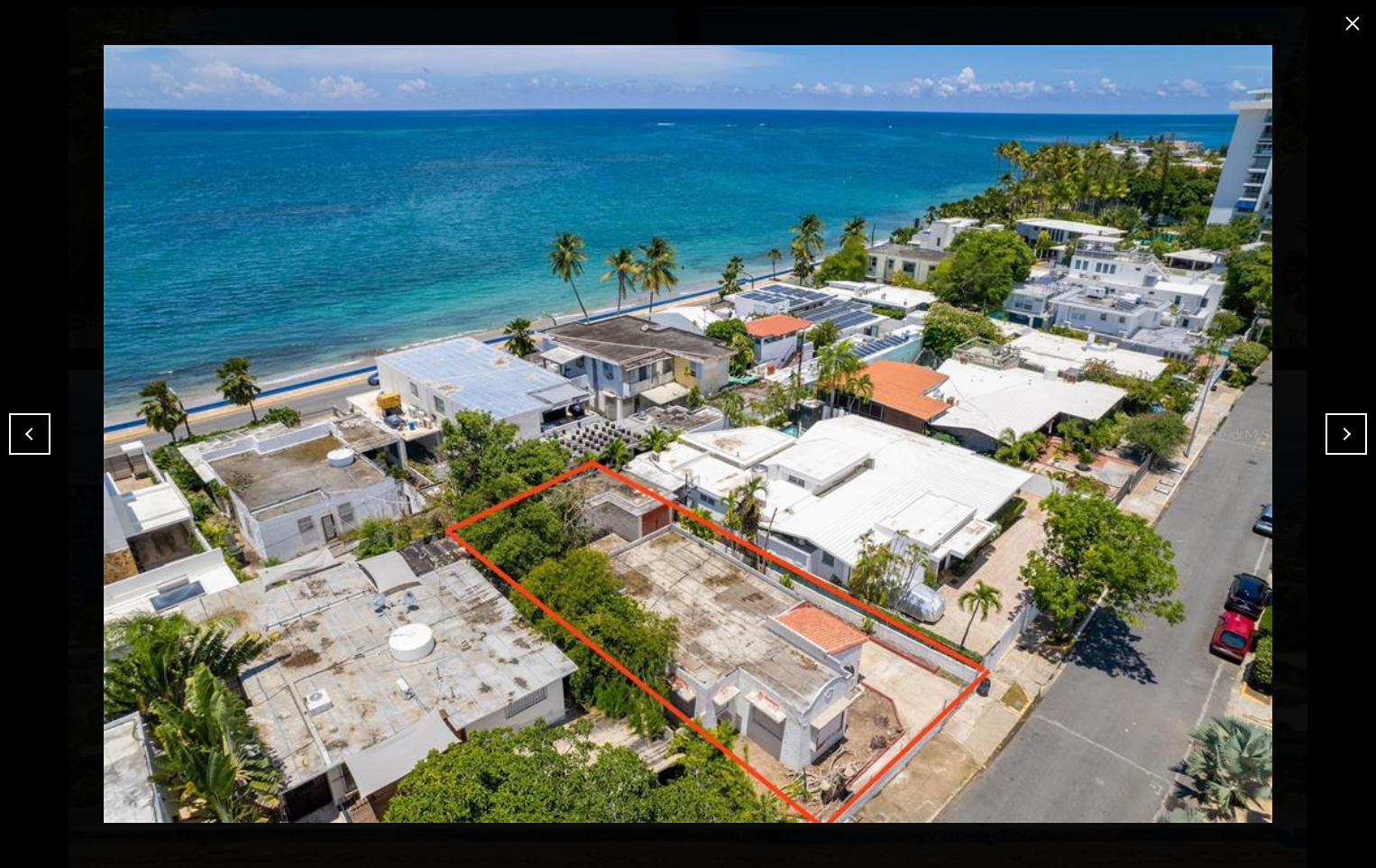
click at [1335, 435] on button "Next" at bounding box center [1346, 434] width 41 height 41
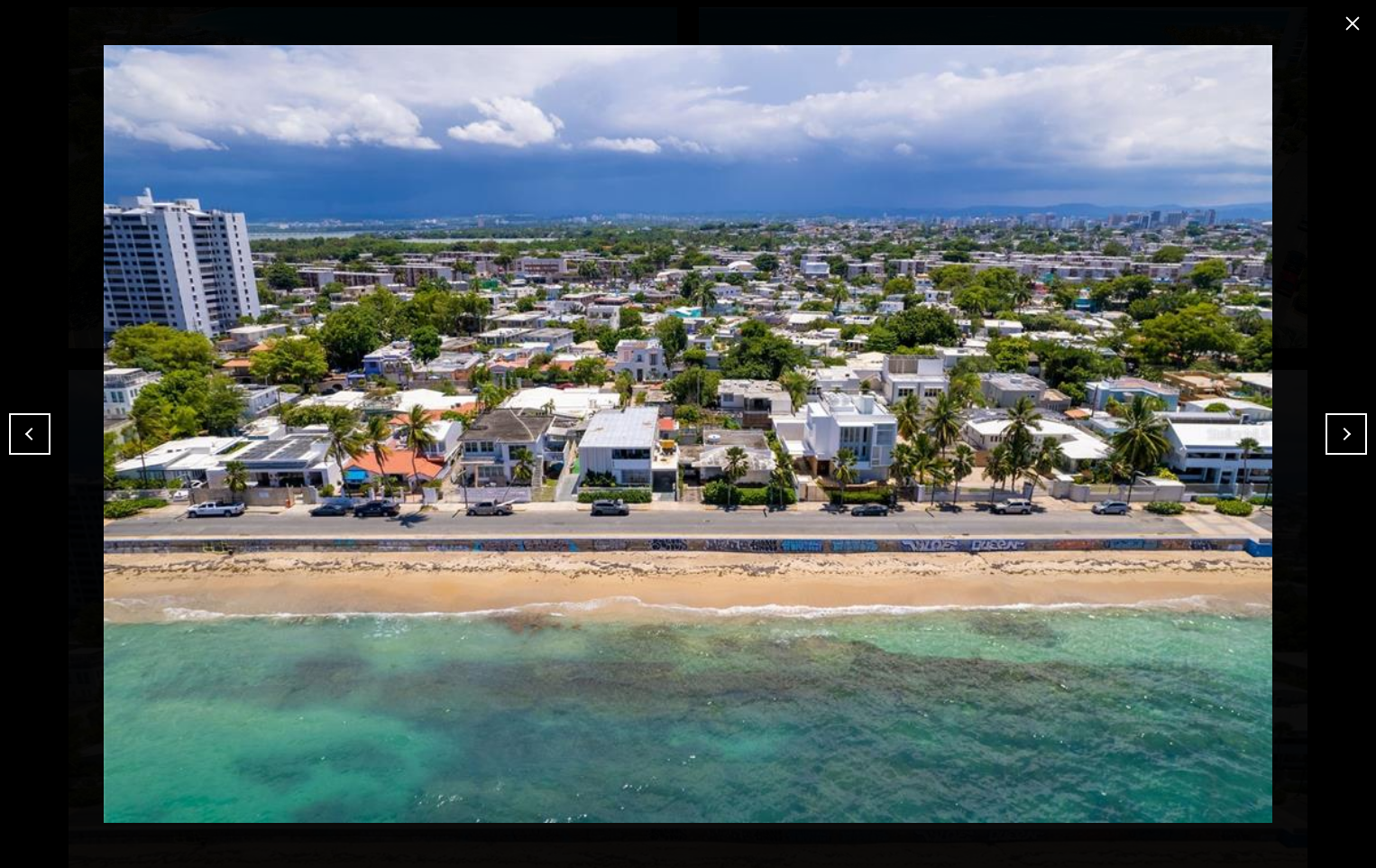
click at [1335, 435] on button "Next" at bounding box center [1346, 434] width 41 height 41
